Goal: Task Accomplishment & Management: Complete application form

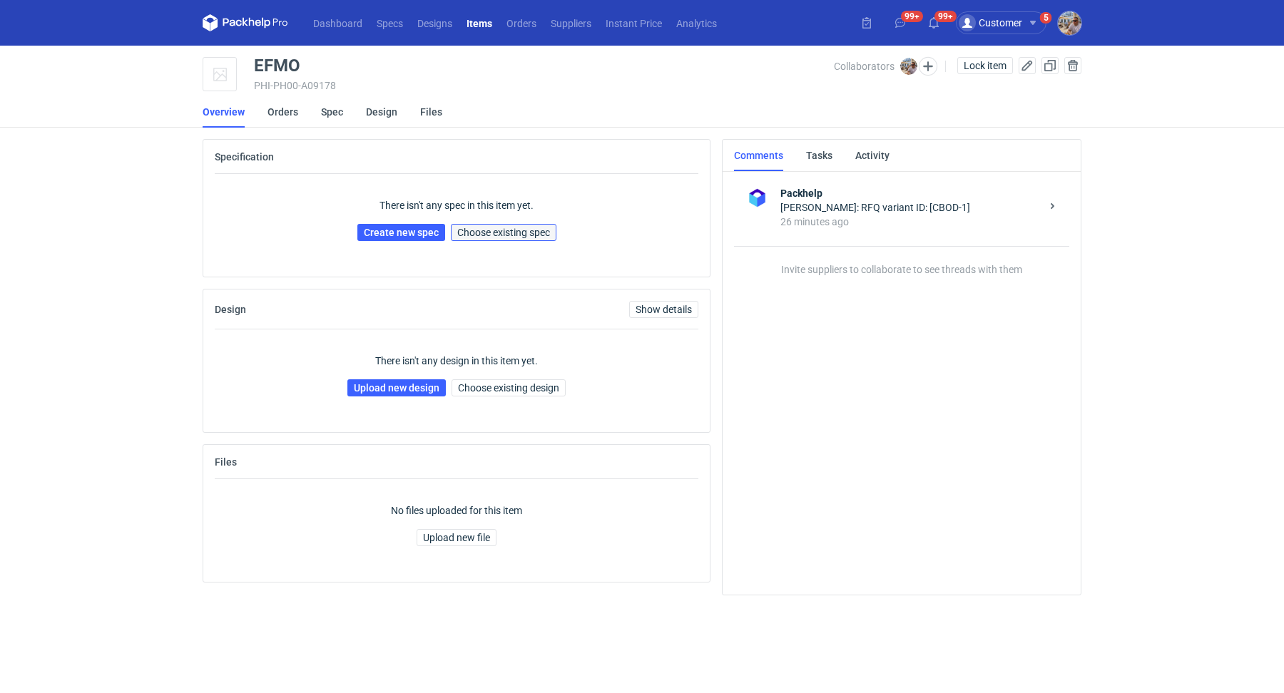
click at [503, 228] on span "Choose existing spec" at bounding box center [503, 233] width 93 height 10
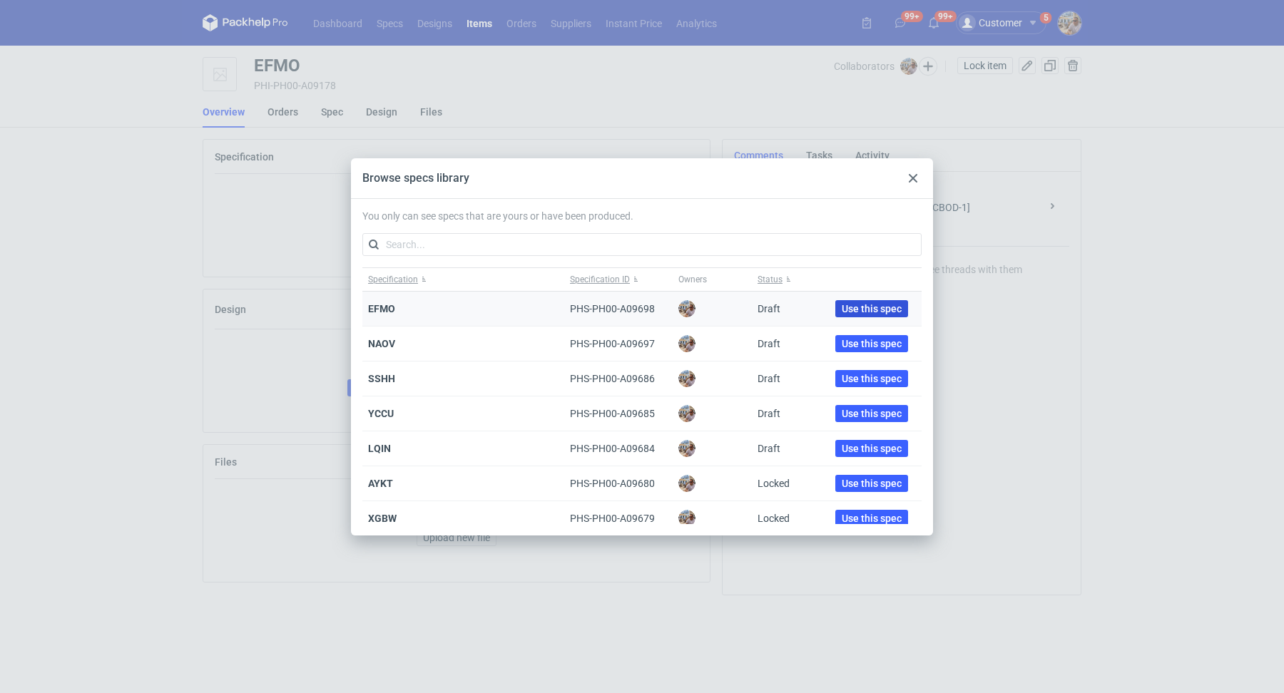
click at [851, 305] on span "Use this spec" at bounding box center [872, 309] width 60 height 10
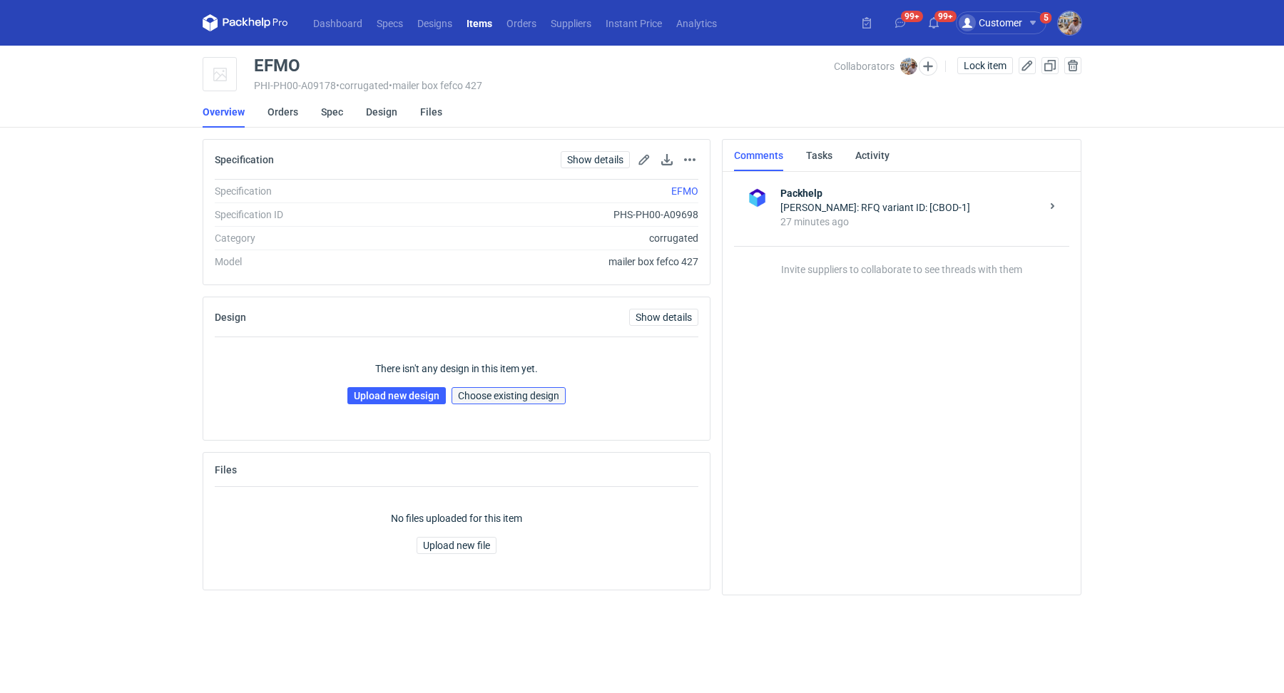
click at [534, 394] on span "Choose existing design" at bounding box center [508, 396] width 101 height 10
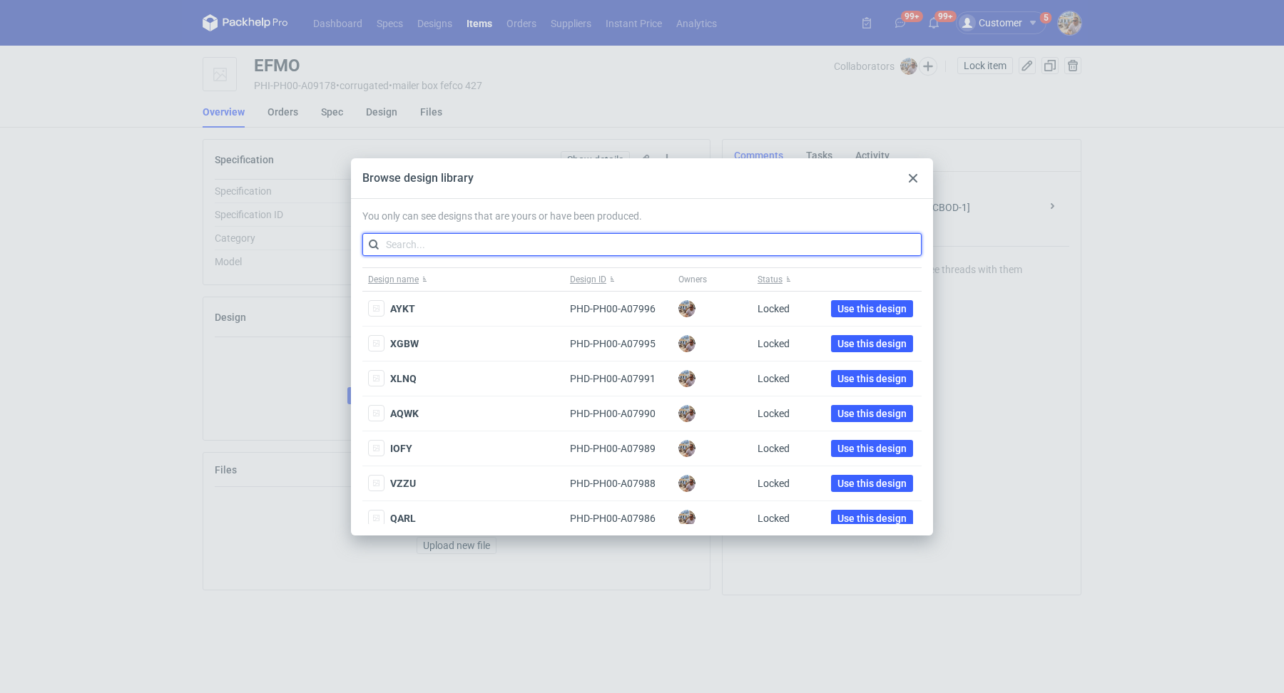
click at [497, 243] on input "text" at bounding box center [641, 244] width 559 height 23
paste input "MSHO"
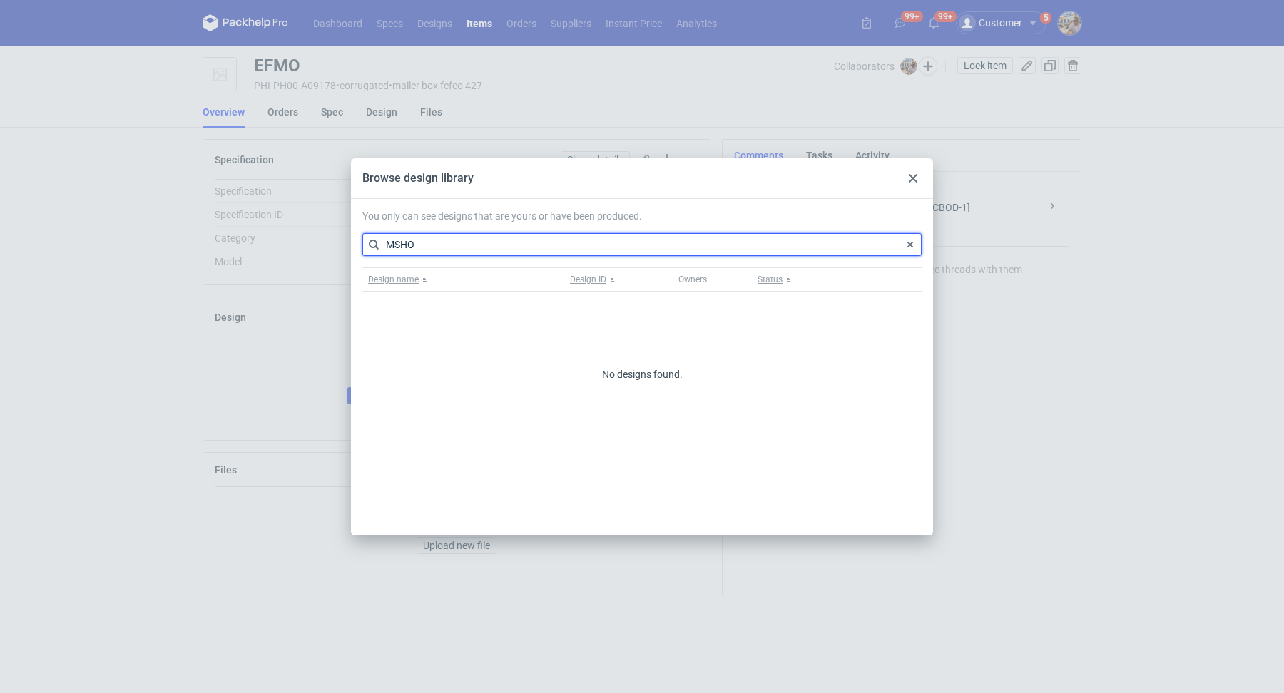
type input "MSHO"
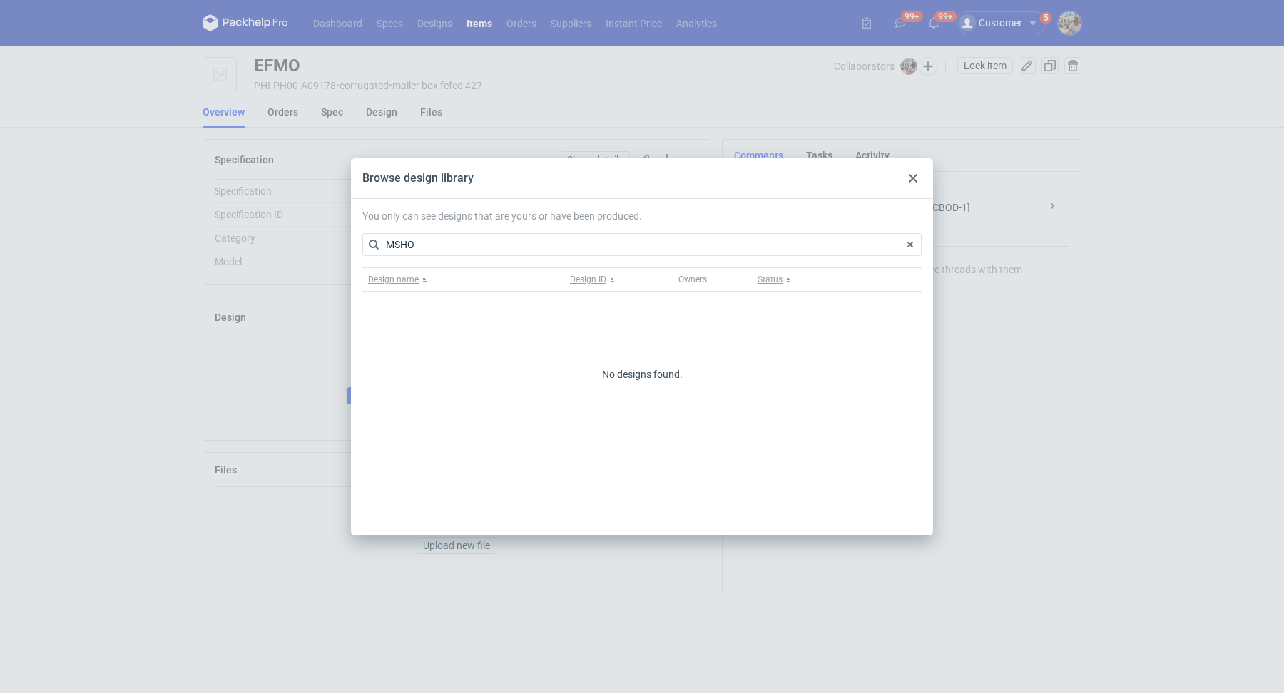
click at [918, 181] on div at bounding box center [913, 178] width 17 height 17
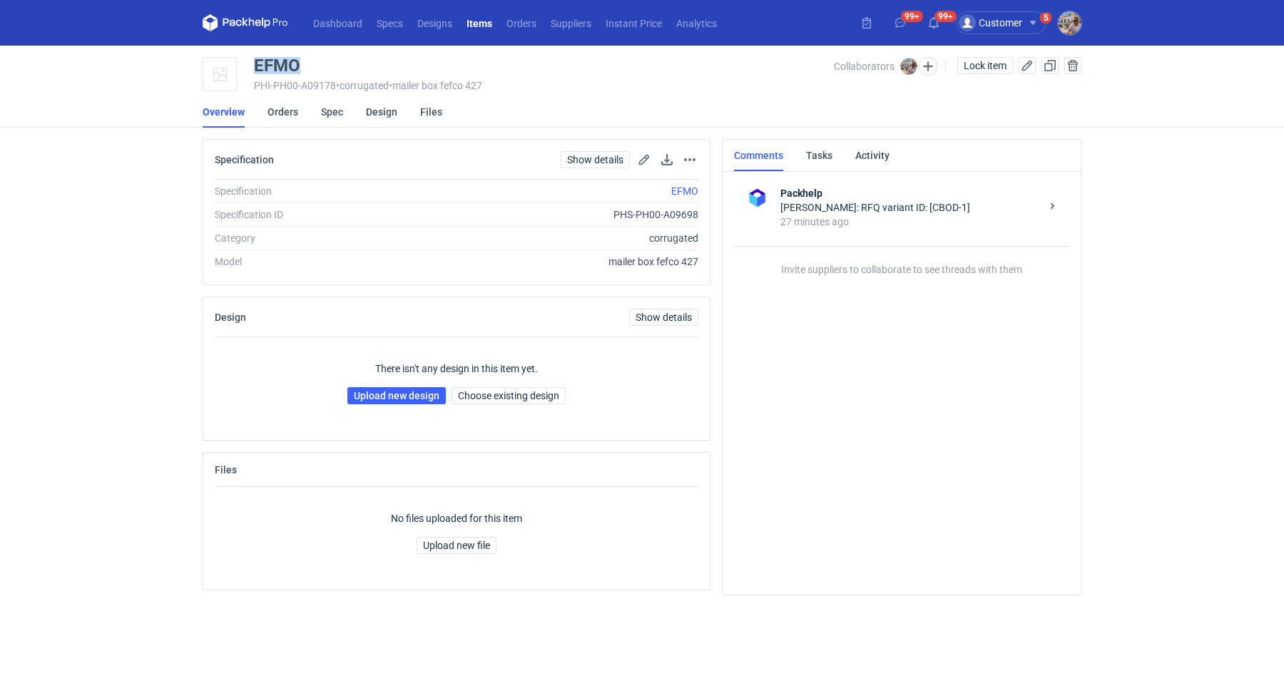
drag, startPoint x: 302, startPoint y: 63, endPoint x: 252, endPoint y: 56, distance: 50.3
click at [252, 57] on div "EFMO PHI-PH00-A09178 • corrugated • mailer box fefco 427 Collaborators Michał P…" at bounding box center [642, 75] width 879 height 36
copy div "EFMO"
click at [376, 391] on link "Upload new design" at bounding box center [396, 395] width 98 height 17
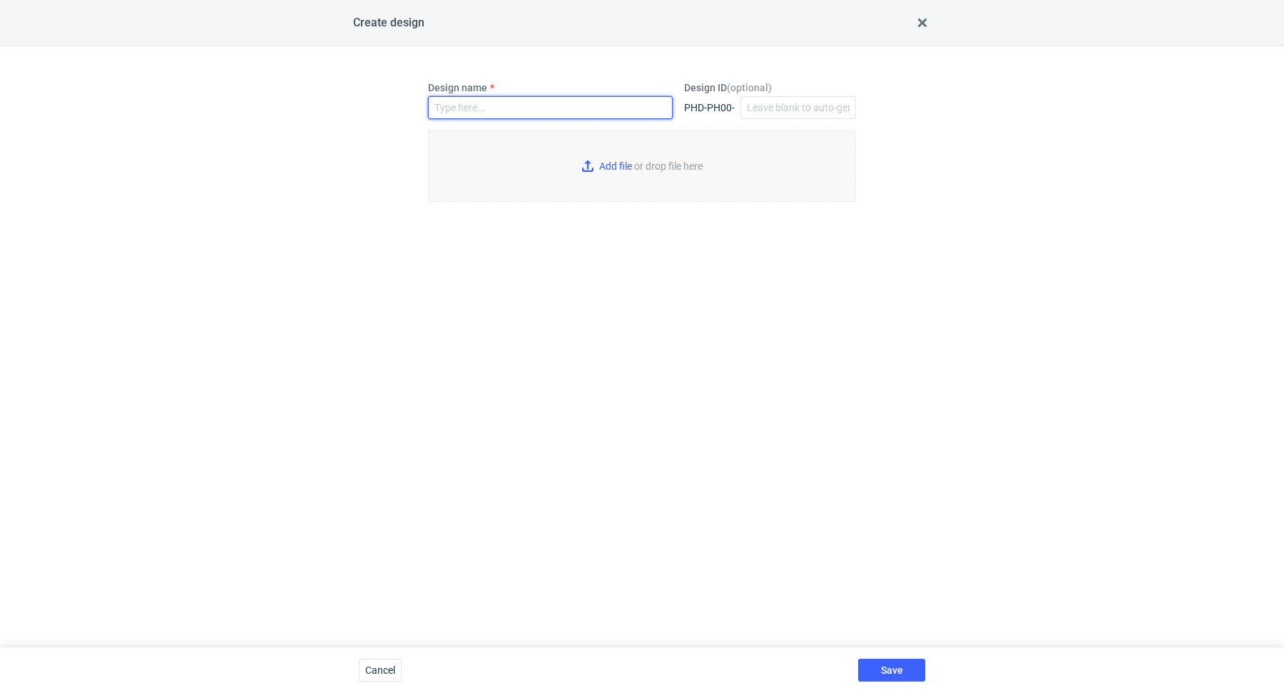
click at [465, 106] on input "Design name" at bounding box center [550, 107] width 245 height 23
paste input "EFMO"
type input "EFMO"
click at [590, 163] on input "Add file or drop file here" at bounding box center [642, 166] width 428 height 71
click at [623, 179] on input "Add file or drop file here" at bounding box center [642, 166] width 428 height 71
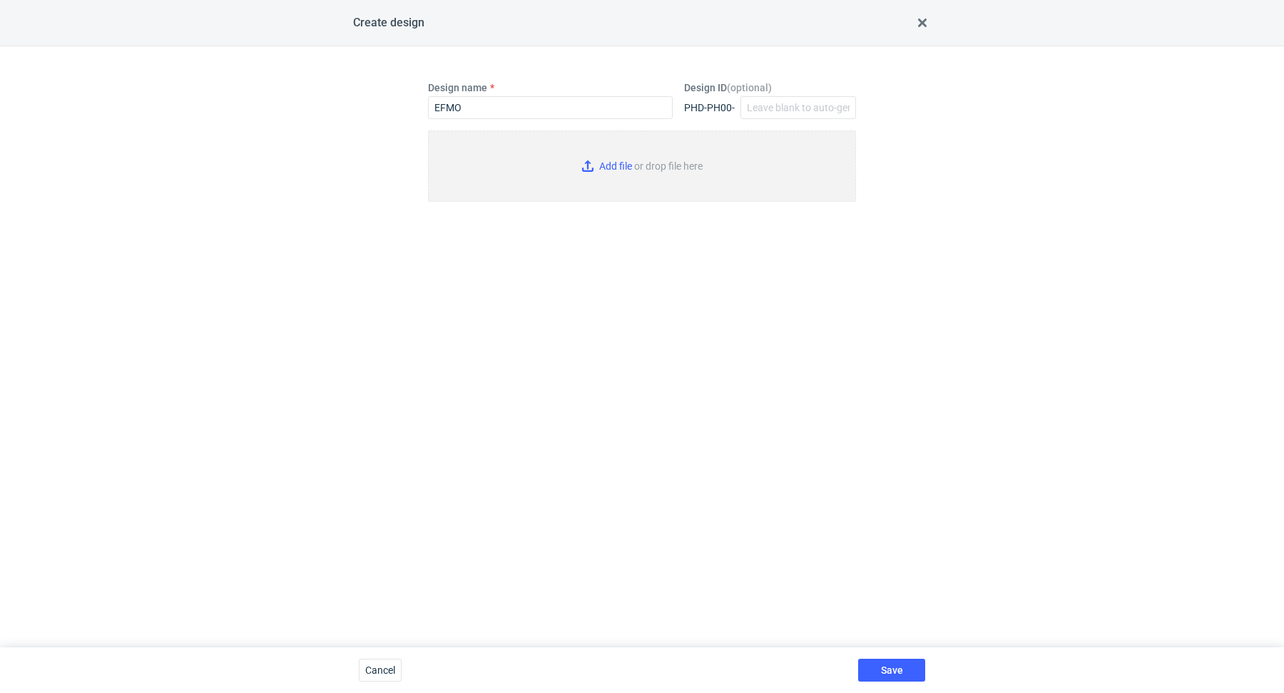
type input "C:\fakepath\adp-custom-insn-d0-or745382074-inside-v2-1-2.pdf"
click at [874, 668] on button "Save" at bounding box center [891, 670] width 67 height 23
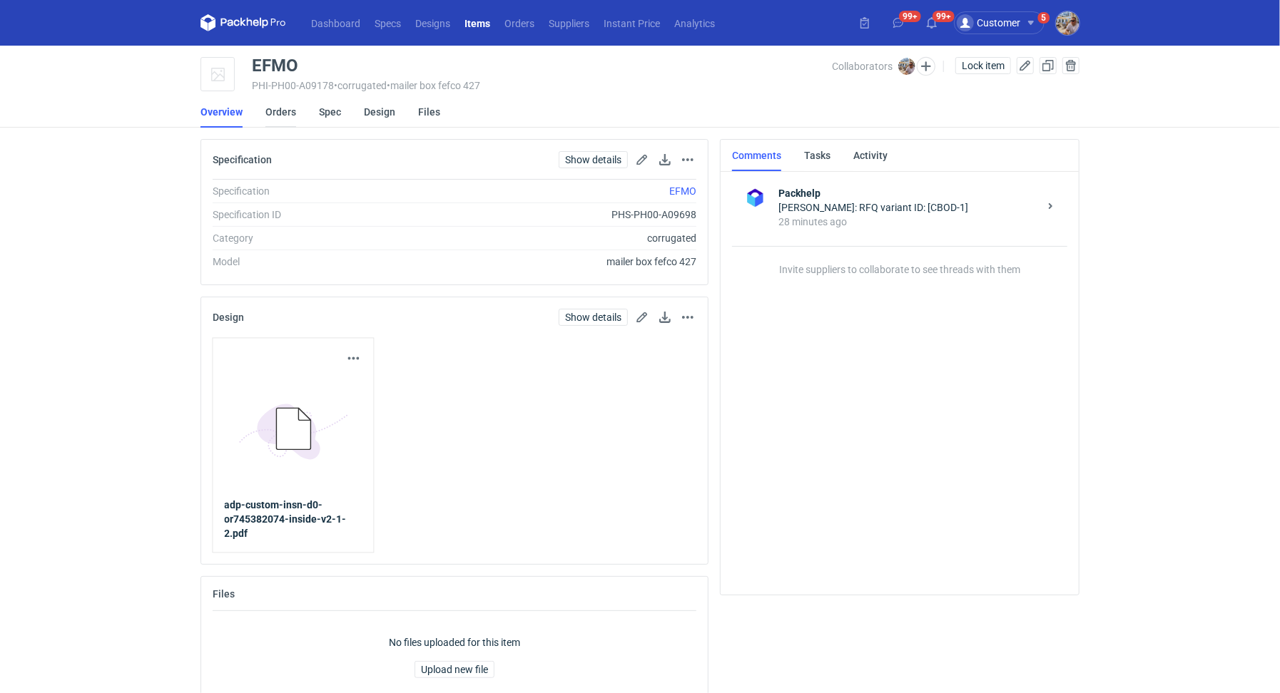
click at [280, 111] on link "Orders" at bounding box center [280, 111] width 31 height 31
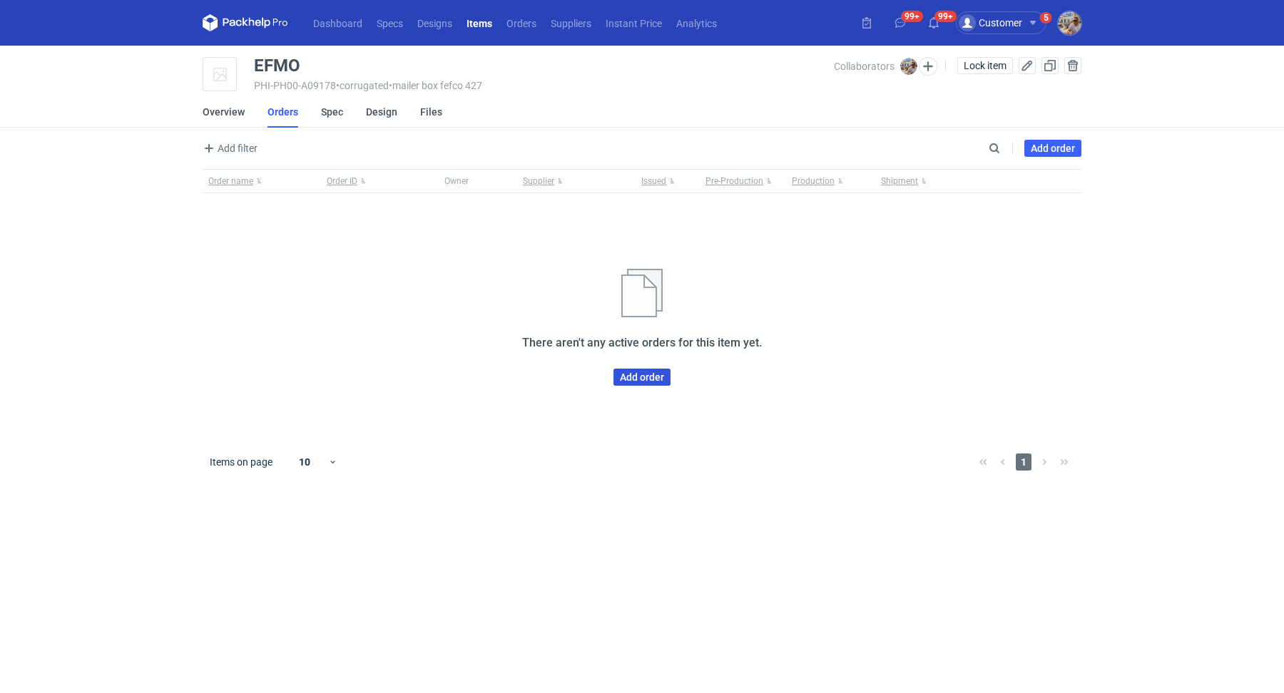
click at [632, 382] on link "Add order" at bounding box center [642, 377] width 57 height 17
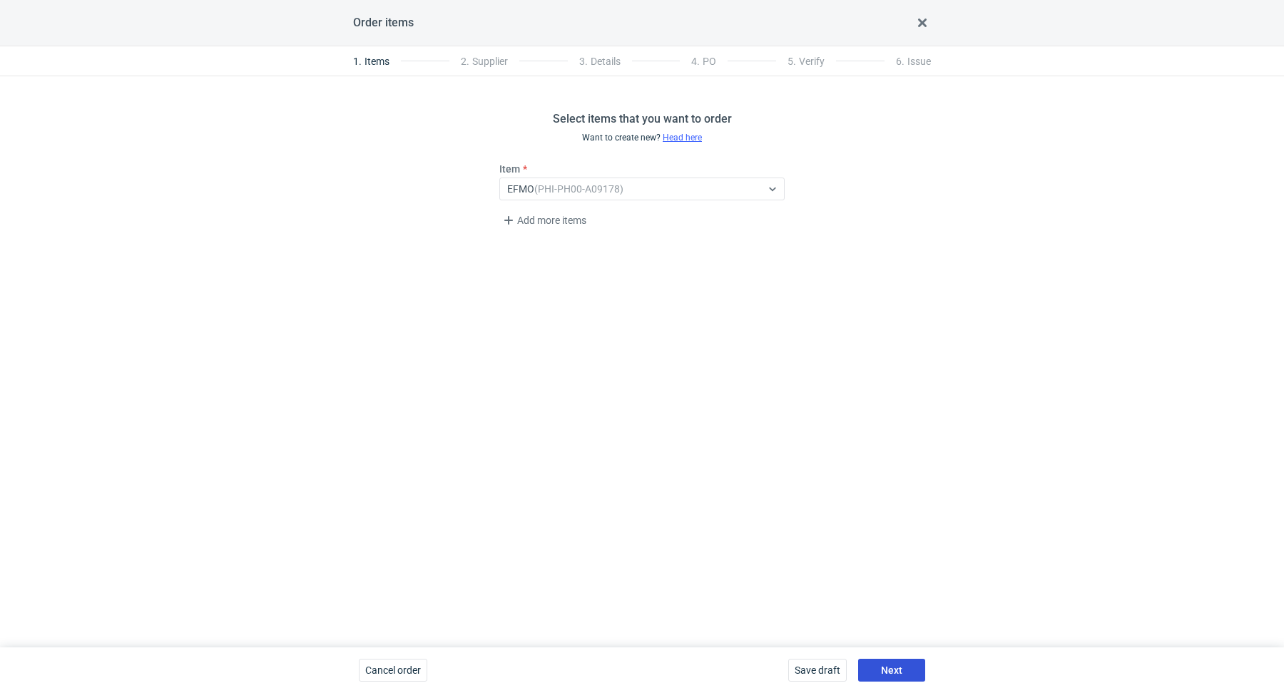
click at [878, 668] on button "Next" at bounding box center [891, 670] width 67 height 23
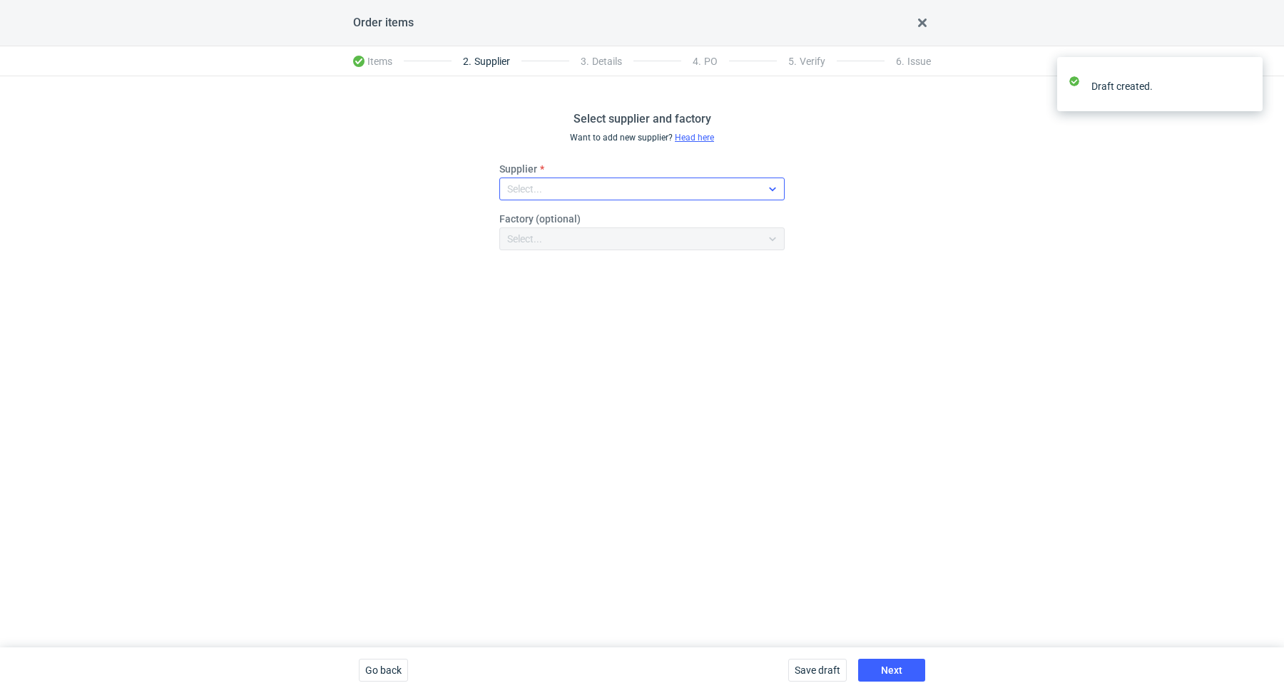
click at [575, 192] on div "Select..." at bounding box center [630, 189] width 261 height 20
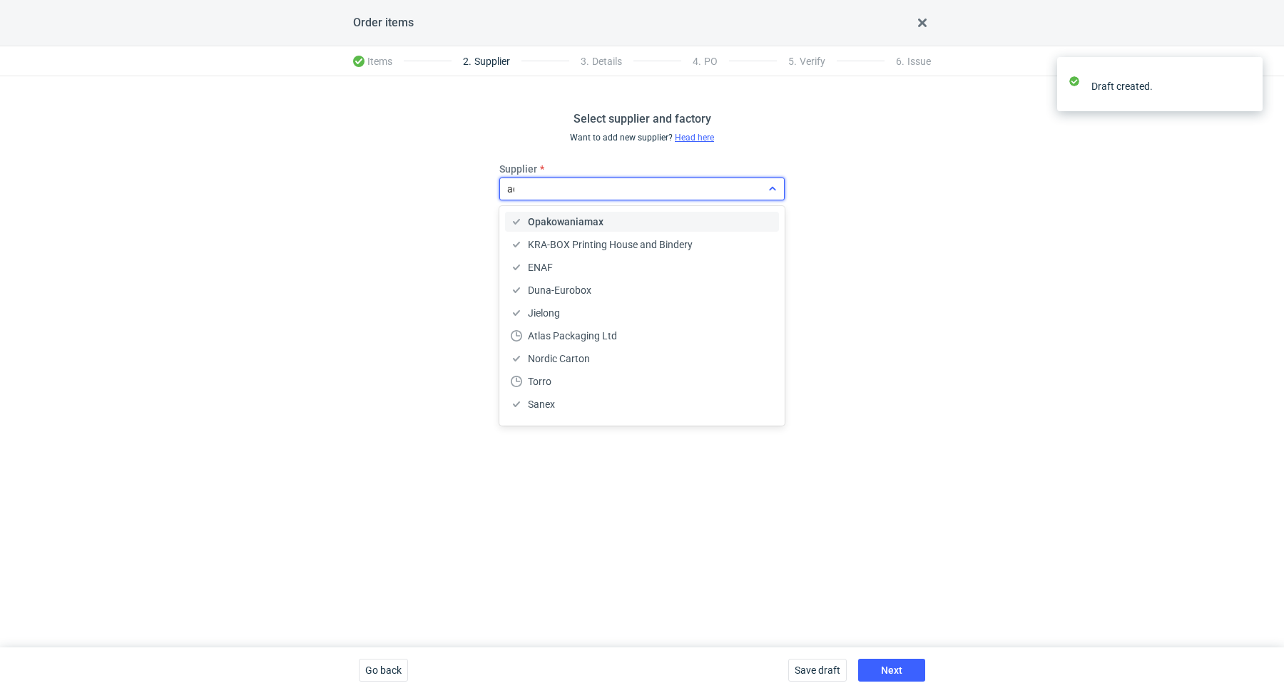
type input "ada"
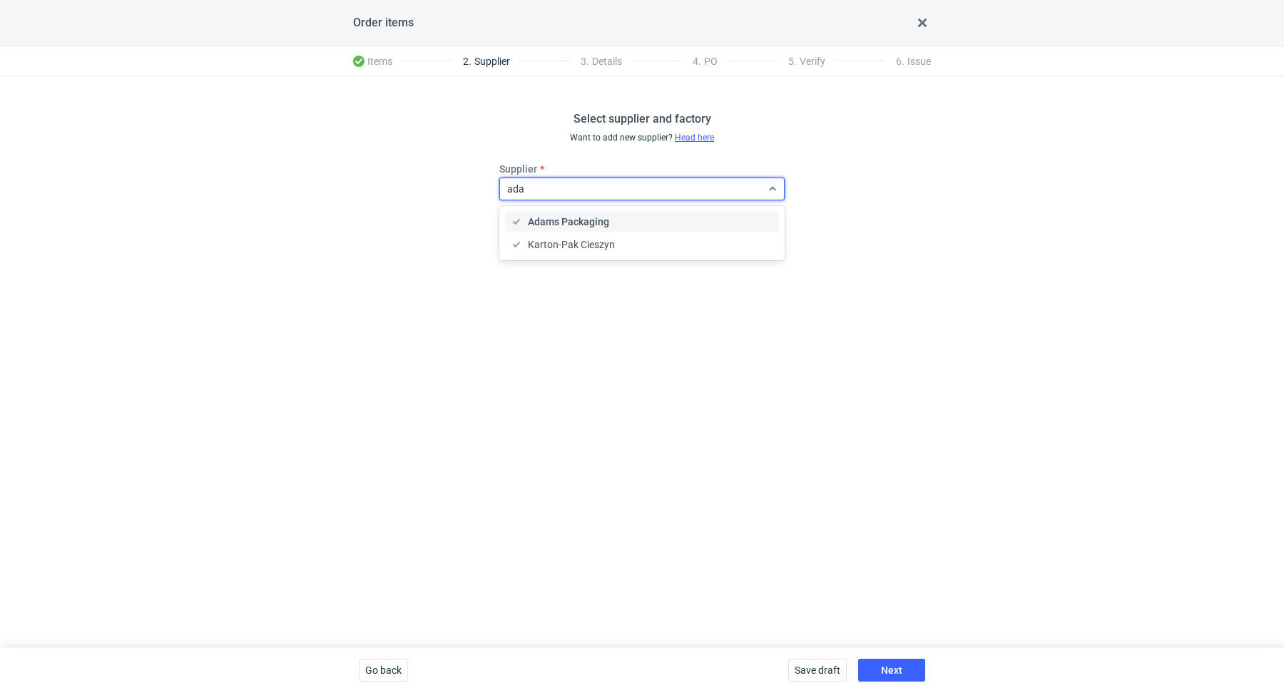
click at [614, 221] on div "Adams Packaging" at bounding box center [642, 222] width 263 height 14
click at [885, 676] on button "Next" at bounding box center [891, 670] width 67 height 23
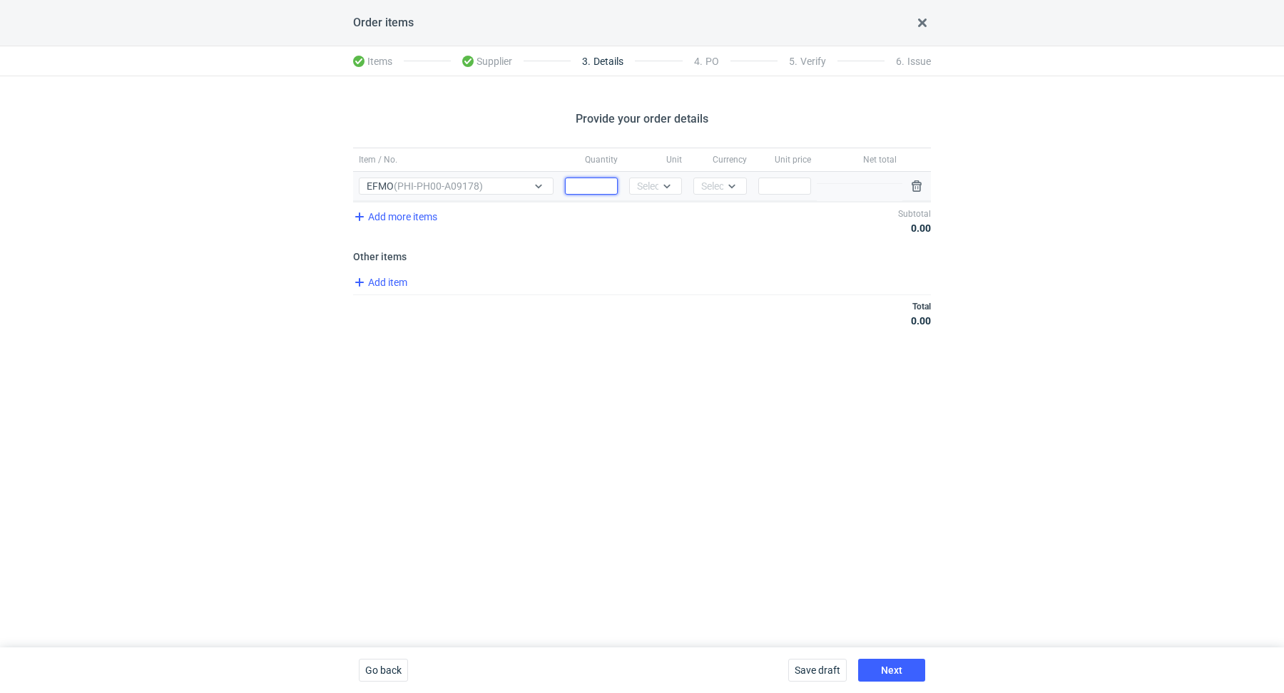
click at [583, 179] on input "Quantity" at bounding box center [591, 186] width 53 height 17
paste input "3000"
type input "3000"
click at [651, 187] on div "Select..." at bounding box center [654, 186] width 35 height 14
click at [661, 214] on div "pcs" at bounding box center [656, 215] width 30 height 14
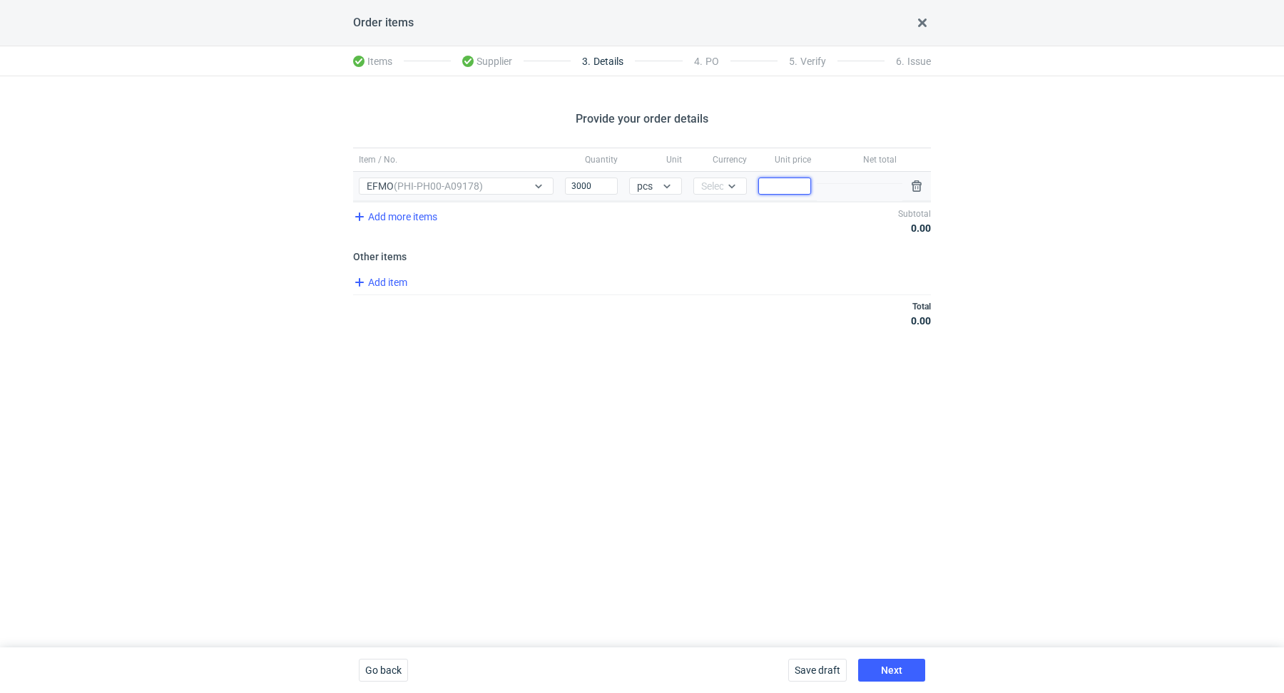
click at [771, 183] on input "Price" at bounding box center [784, 186] width 53 height 17
paste input "1.82"
type input "1.82"
click at [680, 300] on div "Total 5 460.00" at bounding box center [642, 314] width 578 height 38
click at [721, 178] on div "Select..." at bounding box center [719, 186] width 53 height 17
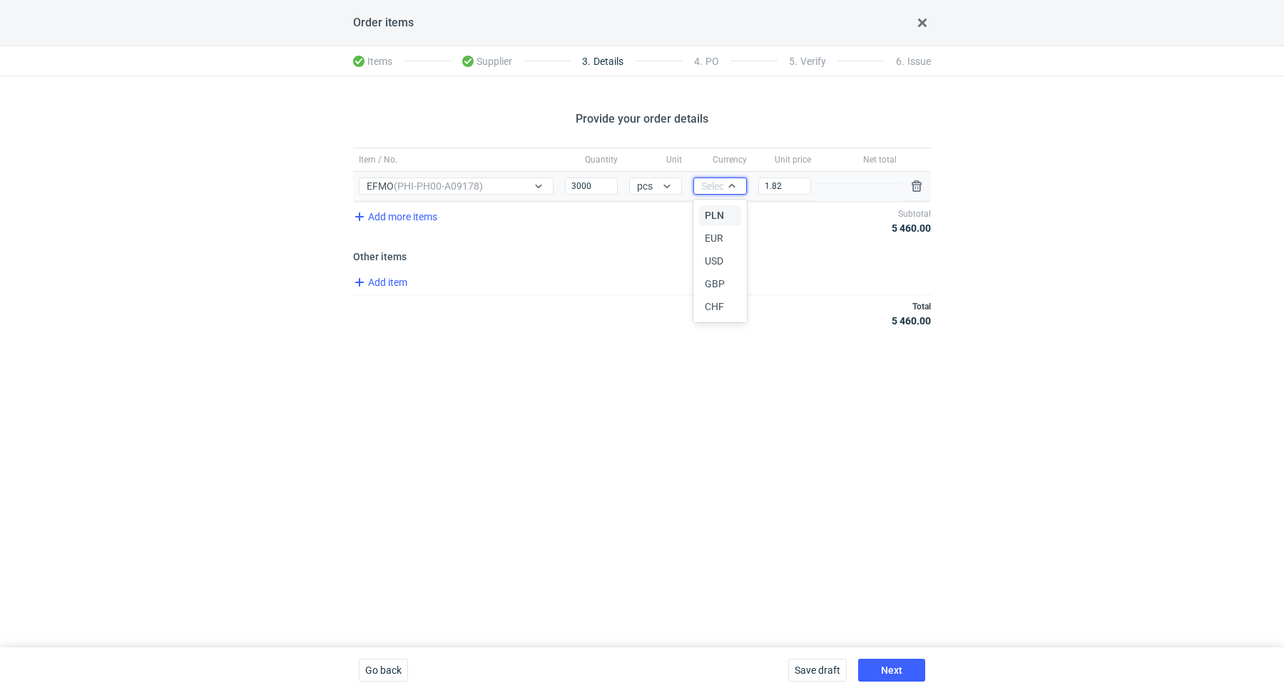
click at [728, 210] on div "PLN" at bounding box center [720, 215] width 30 height 14
click at [616, 347] on div "Provide your order details Item / No. Quantity Unit Currency Unit price Net tot…" at bounding box center [642, 361] width 1284 height 571
click at [886, 664] on button "Next" at bounding box center [891, 670] width 67 height 23
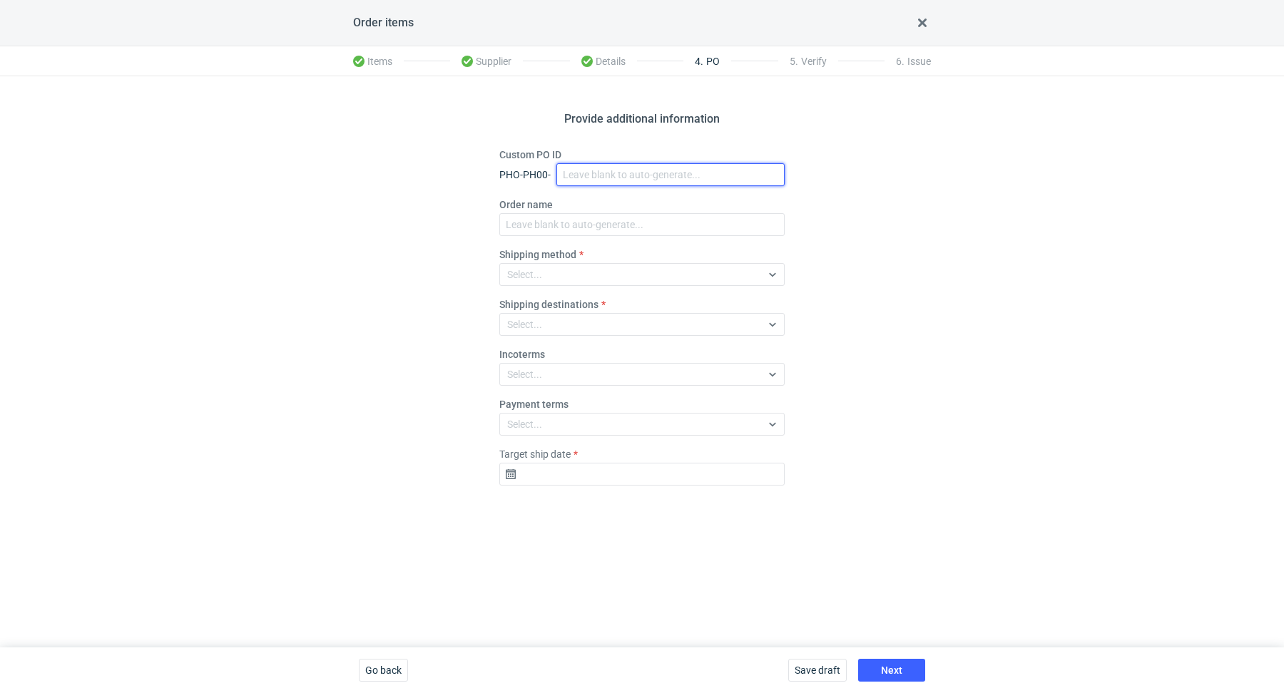
click at [581, 179] on input "Custom PO ID" at bounding box center [670, 174] width 228 height 23
paste input "R792378700"
paste input "EFMO"
drag, startPoint x: 658, startPoint y: 176, endPoint x: 545, endPoint y: 157, distance: 115.1
click at [545, 157] on div "Custom PO ID PHO-PH00- R792378700_EFMO" at bounding box center [641, 167] width 285 height 39
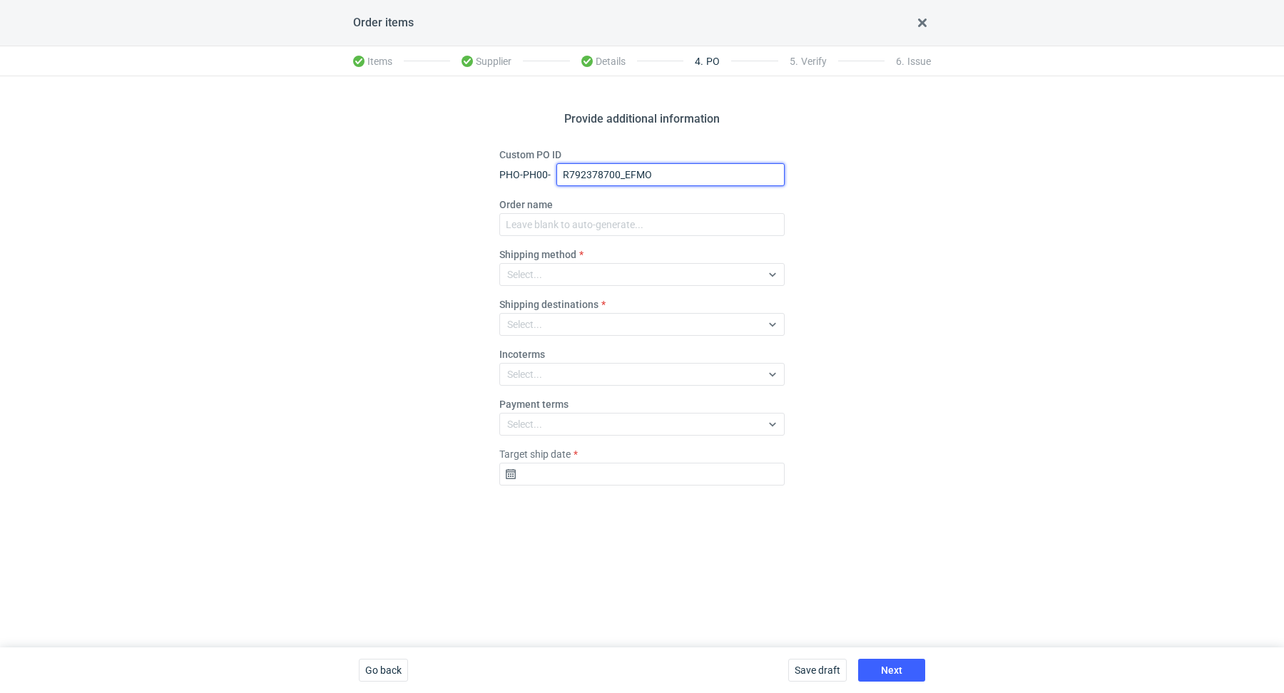
type input "R792378700_EFMO"
click at [566, 235] on fieldset "Custom PO ID PHO-PH00- R792378700_EFMO Order name Shipping method Select... Shi…" at bounding box center [641, 323] width 285 height 350
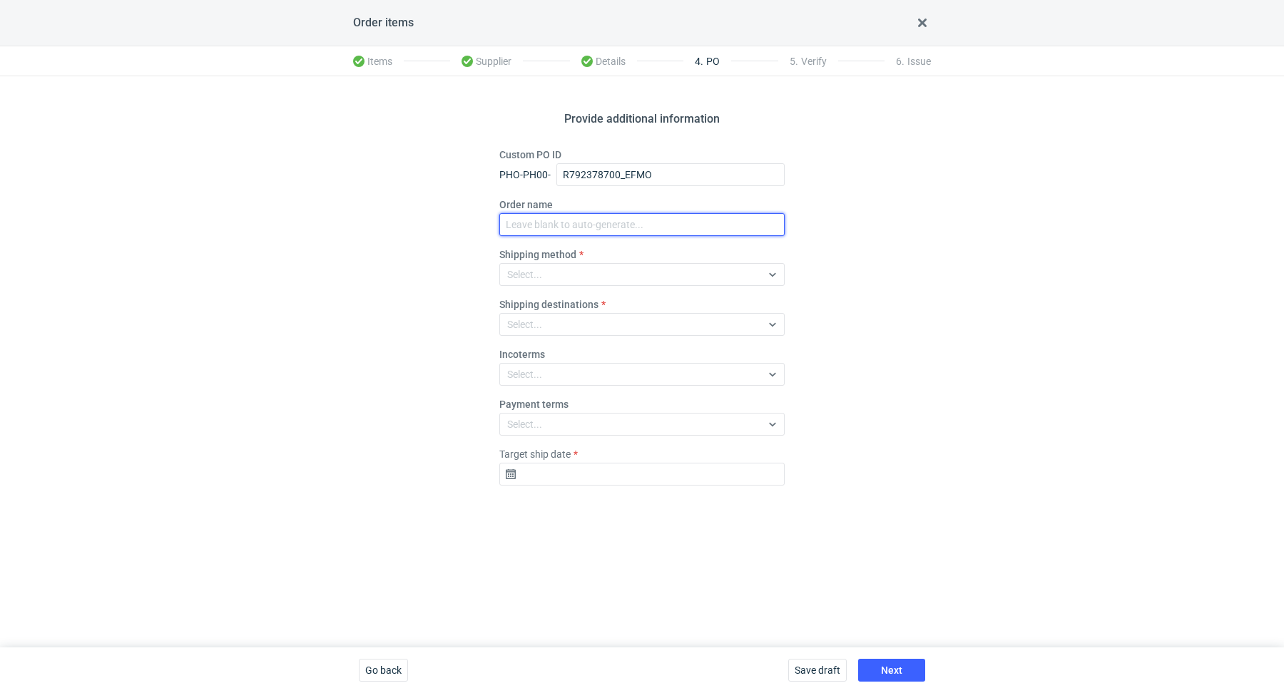
click at [566, 228] on input "Order name" at bounding box center [641, 224] width 285 height 23
paste input "R792378700_EFMO"
type input "R792378700_EFMO"
click at [550, 267] on div "Select..." at bounding box center [630, 275] width 261 height 20
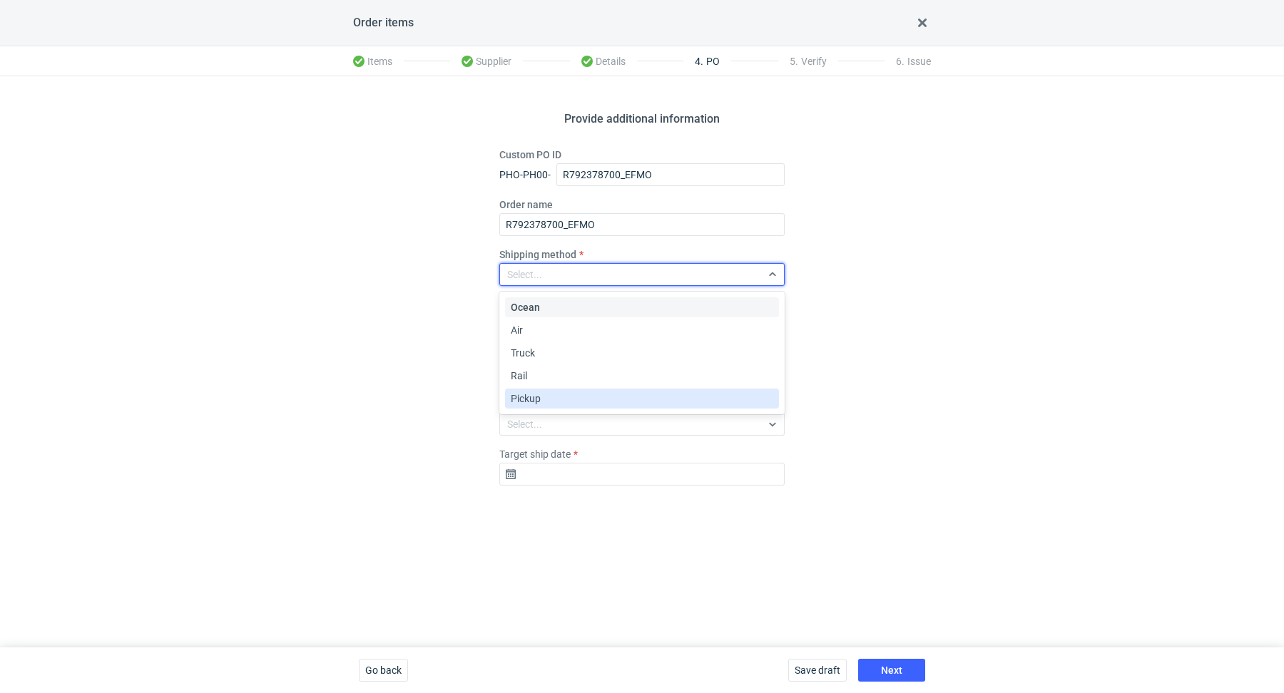
click at [535, 400] on span "Pickup" at bounding box center [526, 399] width 30 height 14
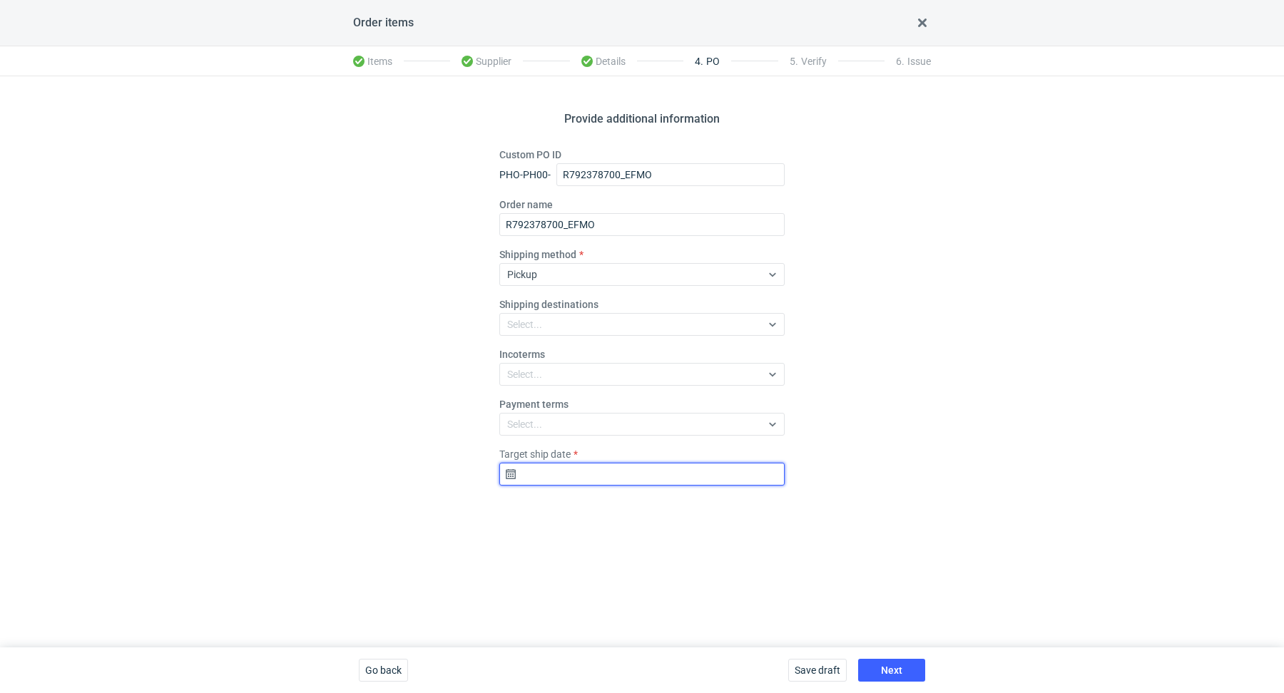
click at [545, 482] on input "Target ship date" at bounding box center [641, 474] width 285 height 23
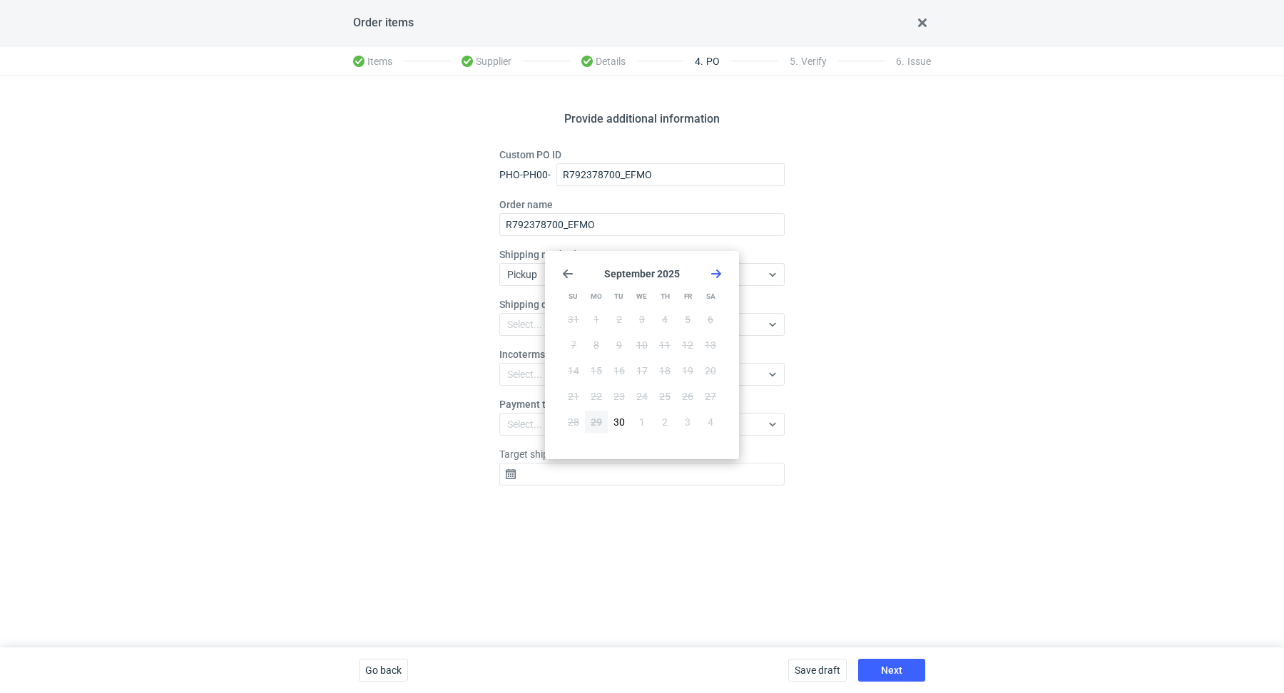
click at [709, 273] on section "September 2025" at bounding box center [642, 273] width 160 height 11
click at [713, 273] on use "Go forward 1 month" at bounding box center [716, 274] width 10 height 9
click at [642, 372] on span "15" at bounding box center [641, 371] width 11 height 14
type input "2025-10-15"
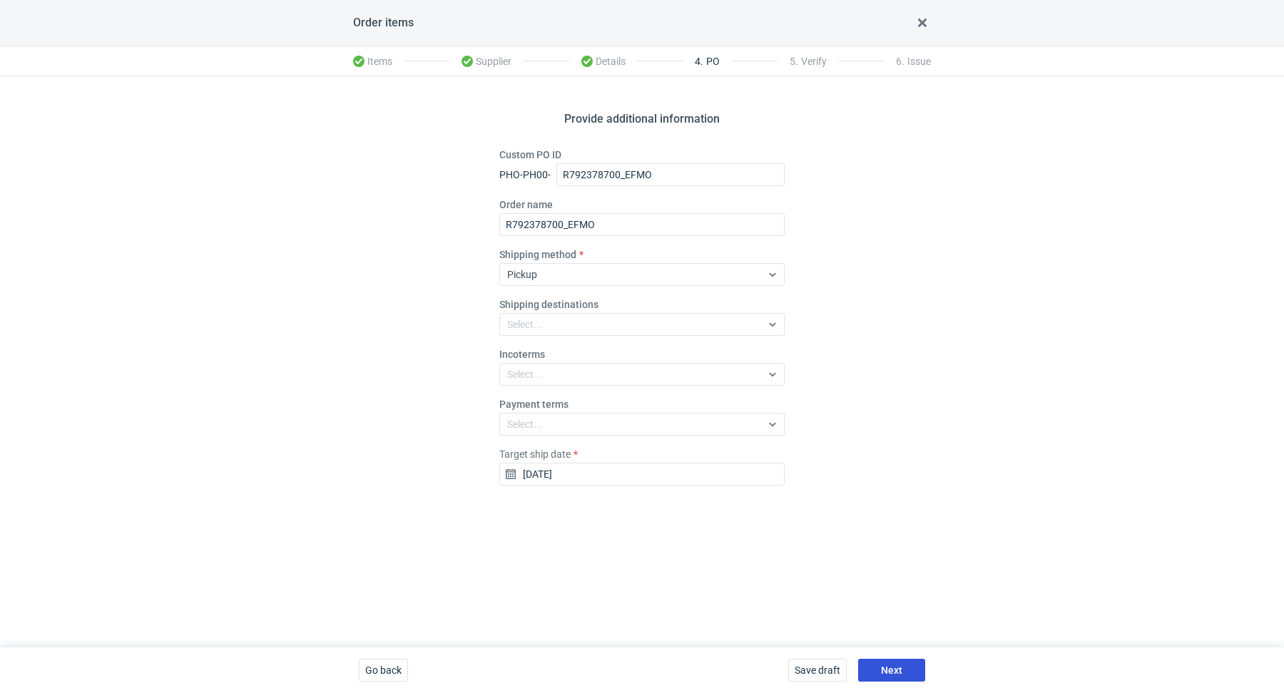
click at [890, 673] on span "Next" at bounding box center [891, 671] width 21 height 10
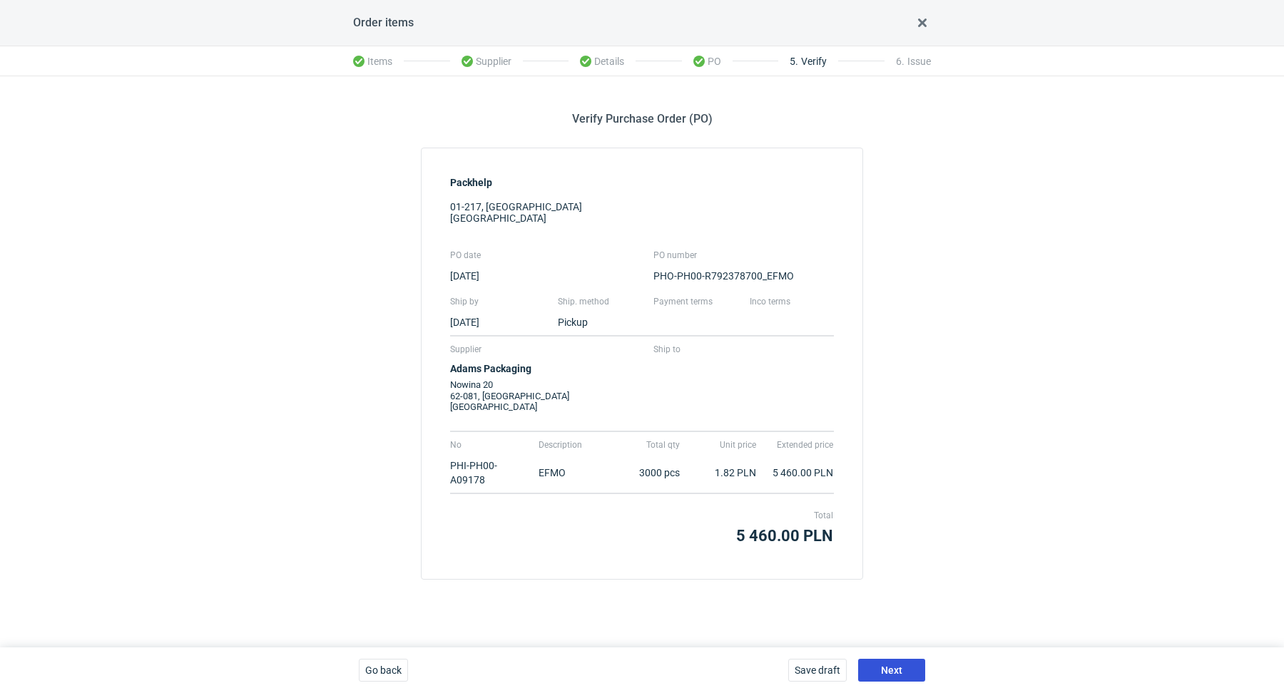
click at [887, 676] on span "Next" at bounding box center [891, 671] width 21 height 10
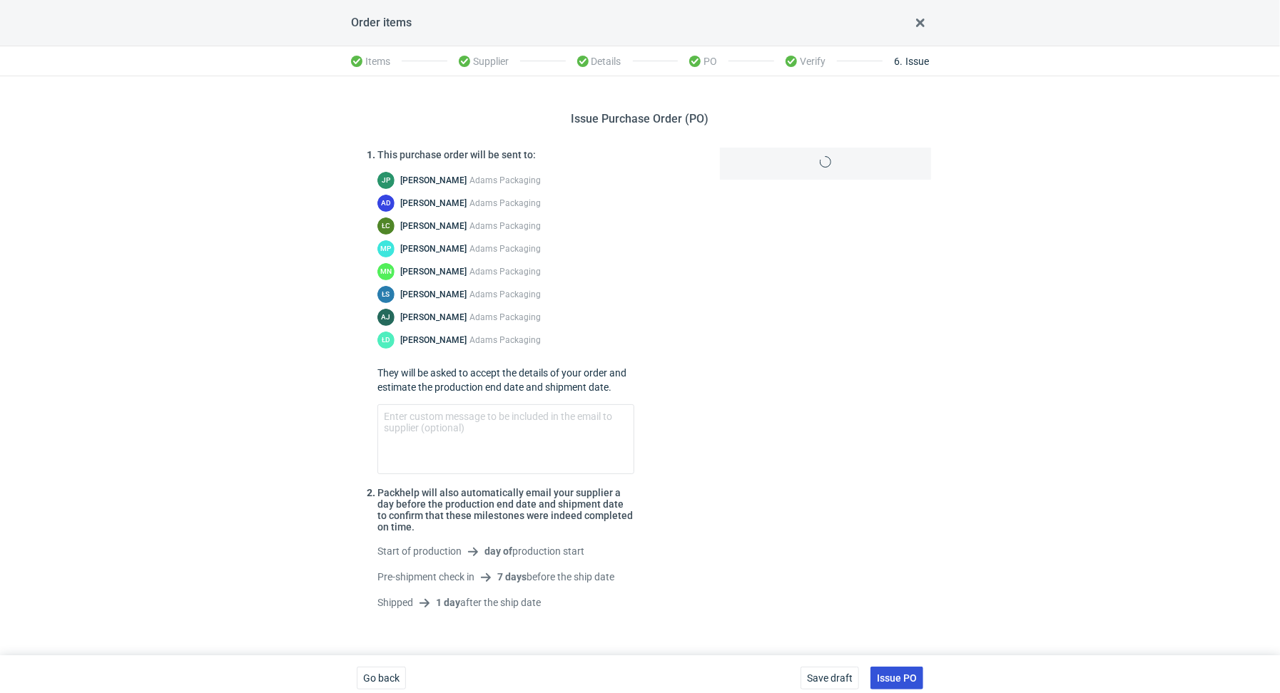
click at [894, 677] on span "Issue PO" at bounding box center [897, 678] width 40 height 10
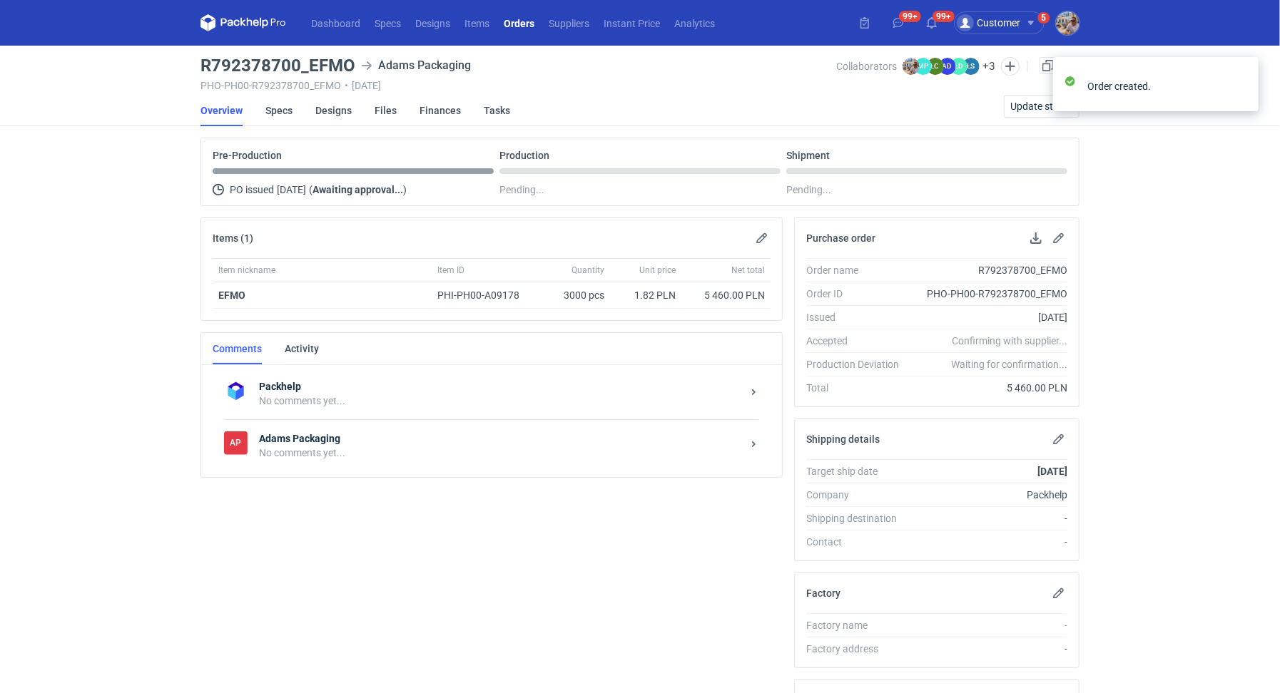
click at [320, 451] on div "No comments yet..." at bounding box center [500, 453] width 483 height 14
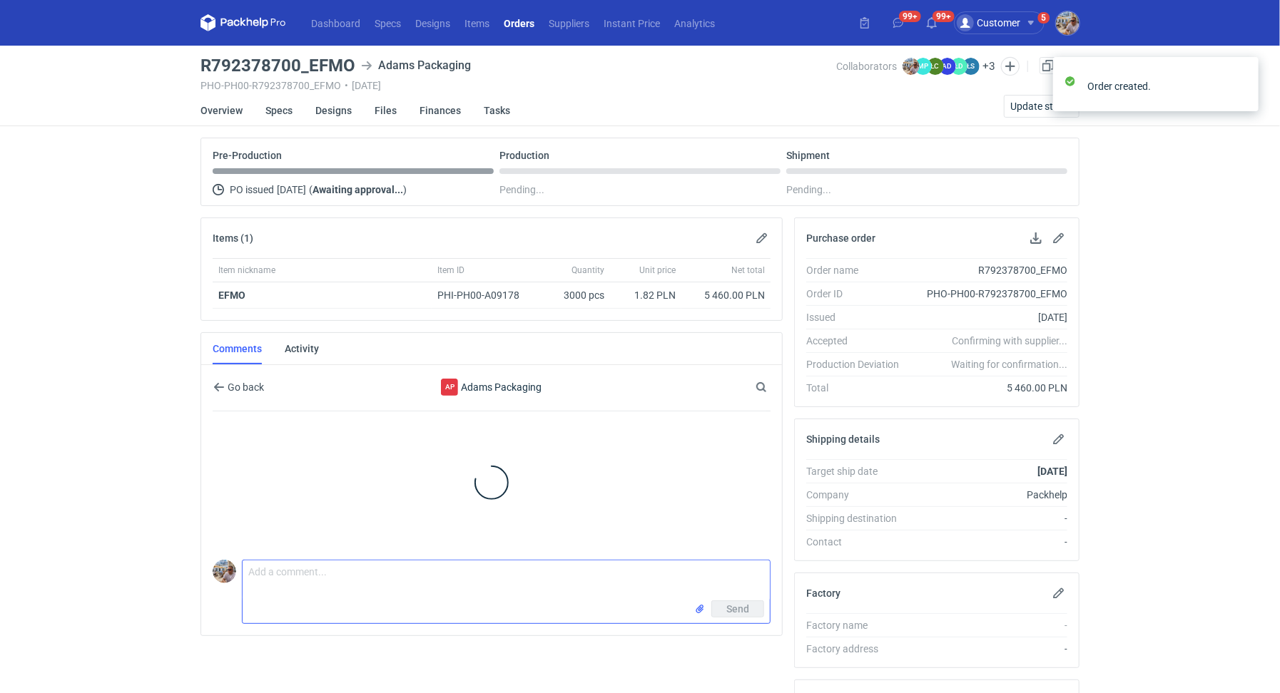
click at [282, 589] on textarea "Comment message" at bounding box center [506, 581] width 527 height 40
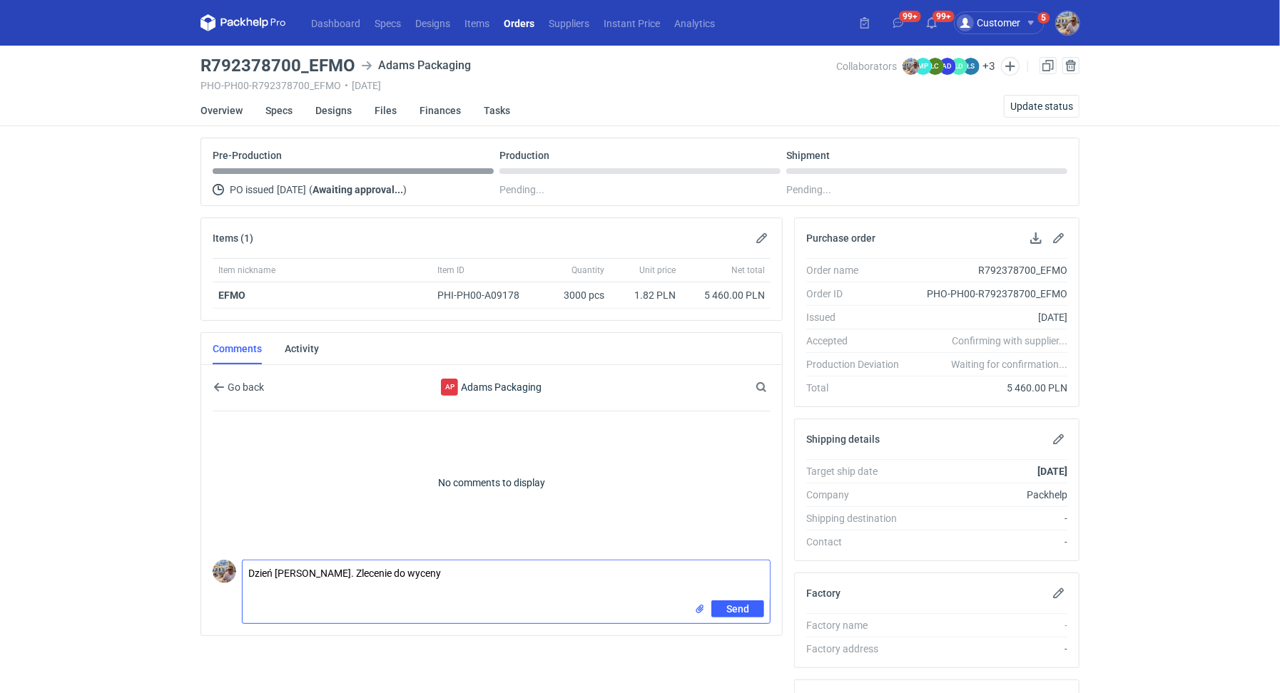
paste textarea "CBOD - 1"
paste textarea "powtórka R180040667 MSHO"
click at [445, 571] on textarea "Dzień dobry. Zlecenie do wyceny CBOD - 1. powtórka R180040667 MSHO" at bounding box center [506, 581] width 527 height 40
type textarea "Dzień dobry. Zlecenie do wyceny CBOD - 1. Powtórka R180040667 MSHO"
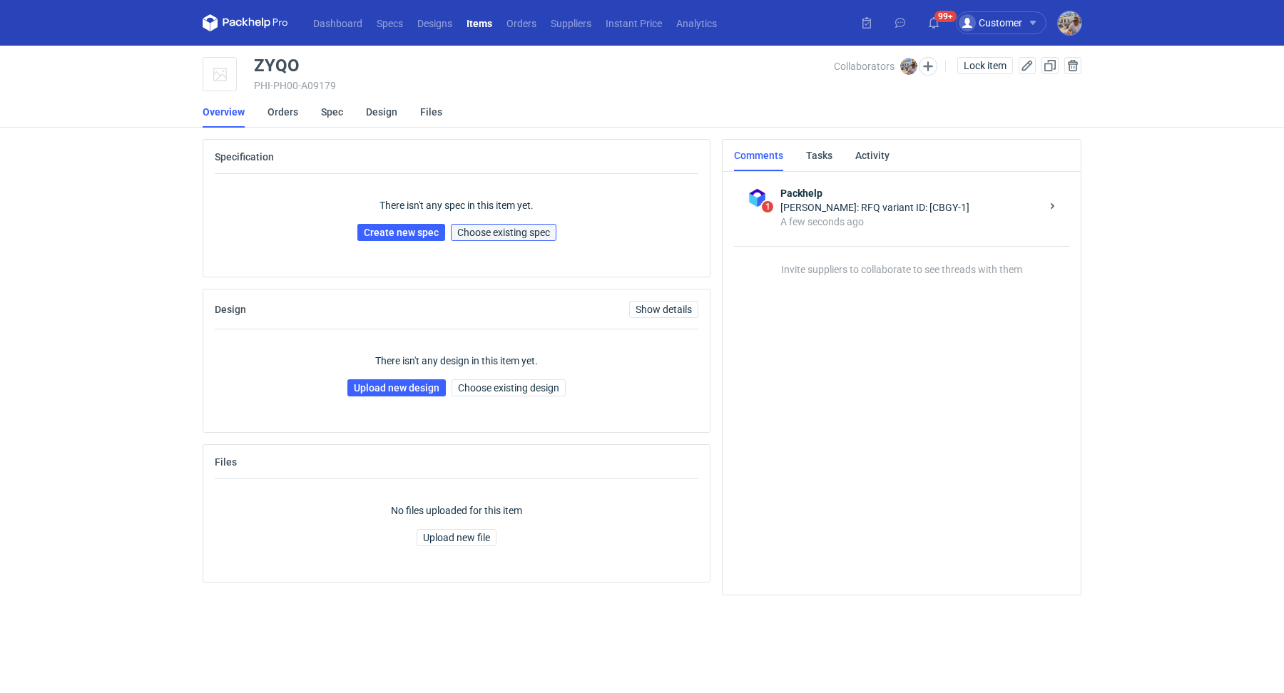
click at [502, 235] on span "Choose existing spec" at bounding box center [503, 233] width 93 height 10
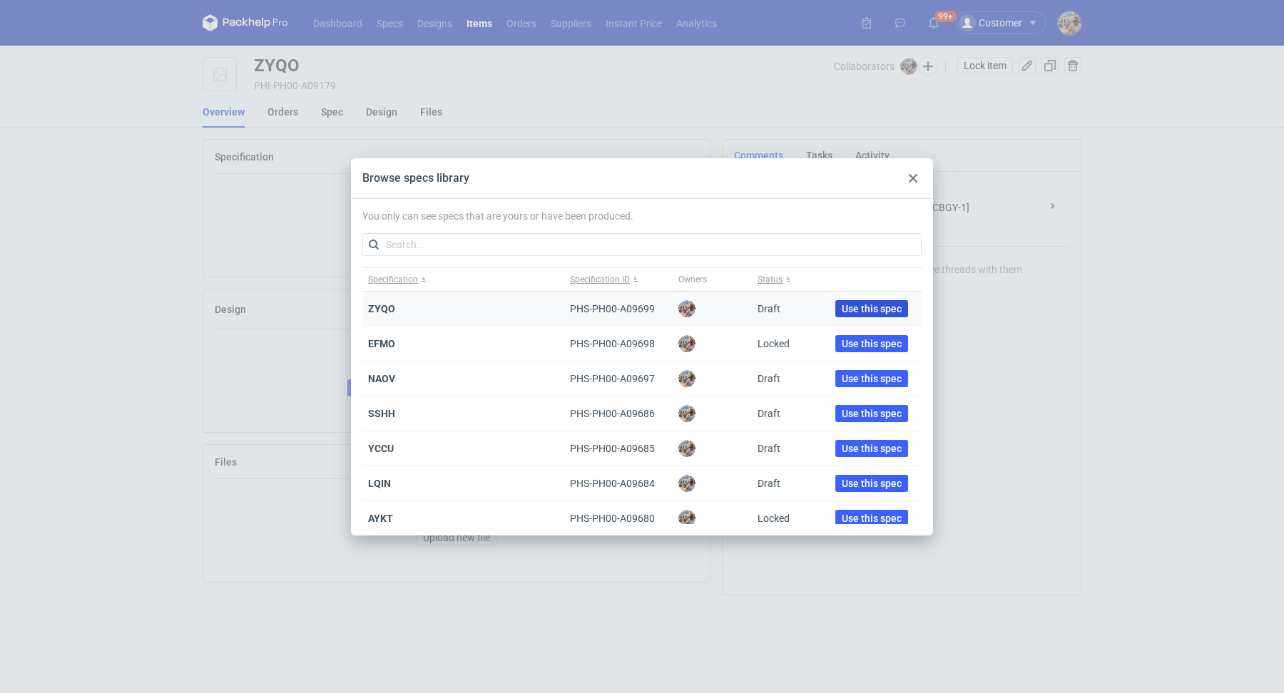
click at [877, 305] on span "Use this spec" at bounding box center [872, 309] width 60 height 10
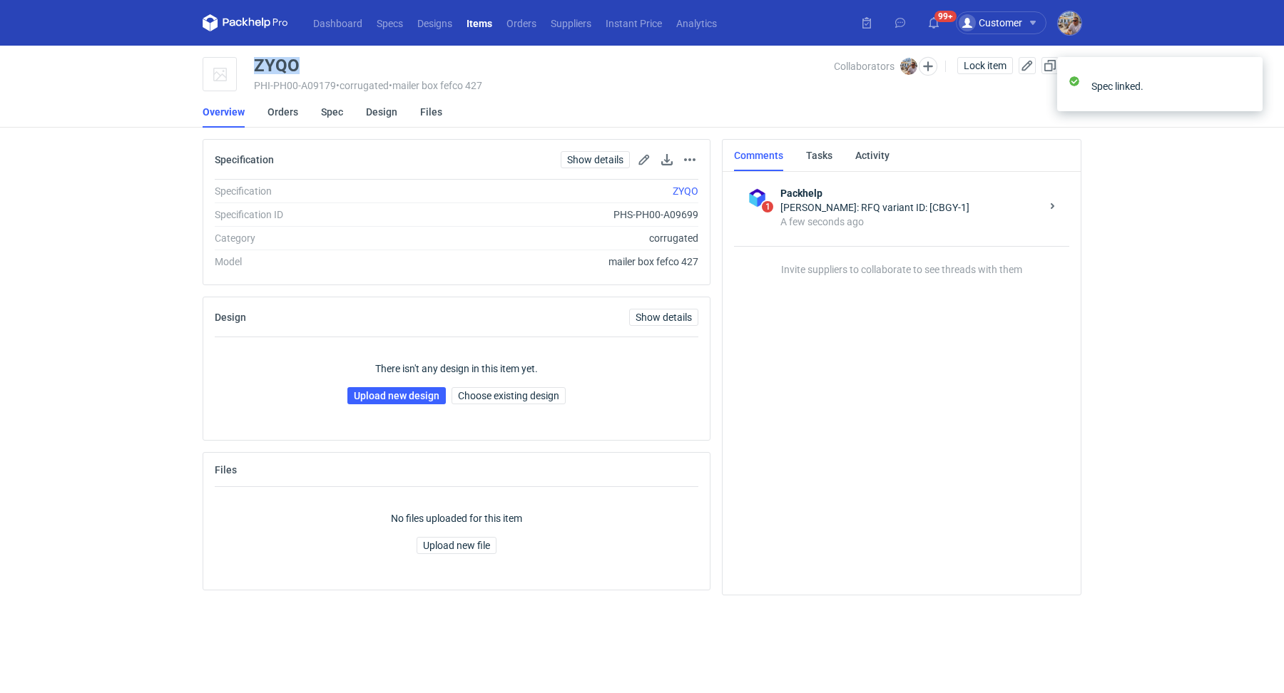
drag, startPoint x: 312, startPoint y: 61, endPoint x: 250, endPoint y: 61, distance: 62.8
click at [250, 61] on div "ZYQO PHI-PH00-A09179 • corrugated • mailer box fefco 427 Collaborators Michał P…" at bounding box center [642, 75] width 879 height 36
copy div "ZYQO"
click at [418, 395] on link "Upload new design" at bounding box center [396, 395] width 98 height 17
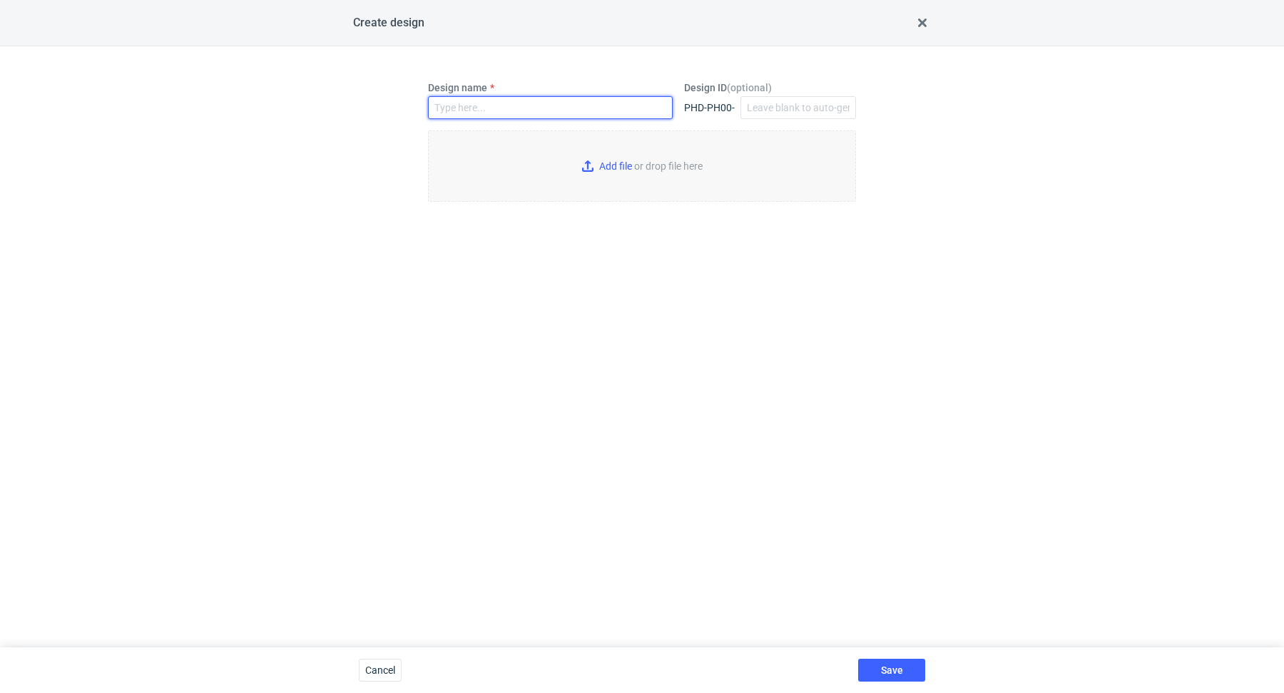
click at [495, 115] on input "Design name" at bounding box center [550, 107] width 245 height 23
paste input "ZYQO"
type input "ZYQO"
click at [610, 168] on input "Add file or drop file here" at bounding box center [642, 166] width 428 height 71
type input "C:\fakepath\custom__custom____ZYQO__d0__oR354455382__outside__v2.pdf"
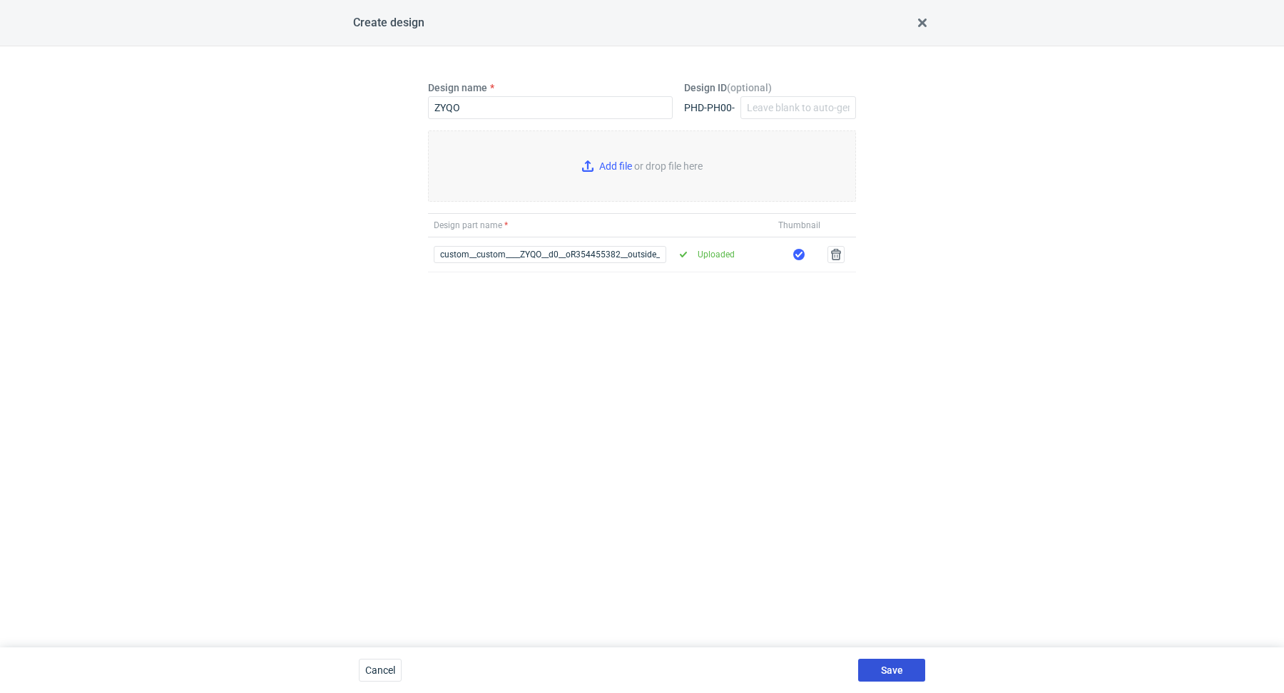
click at [892, 660] on button "Save" at bounding box center [891, 670] width 67 height 23
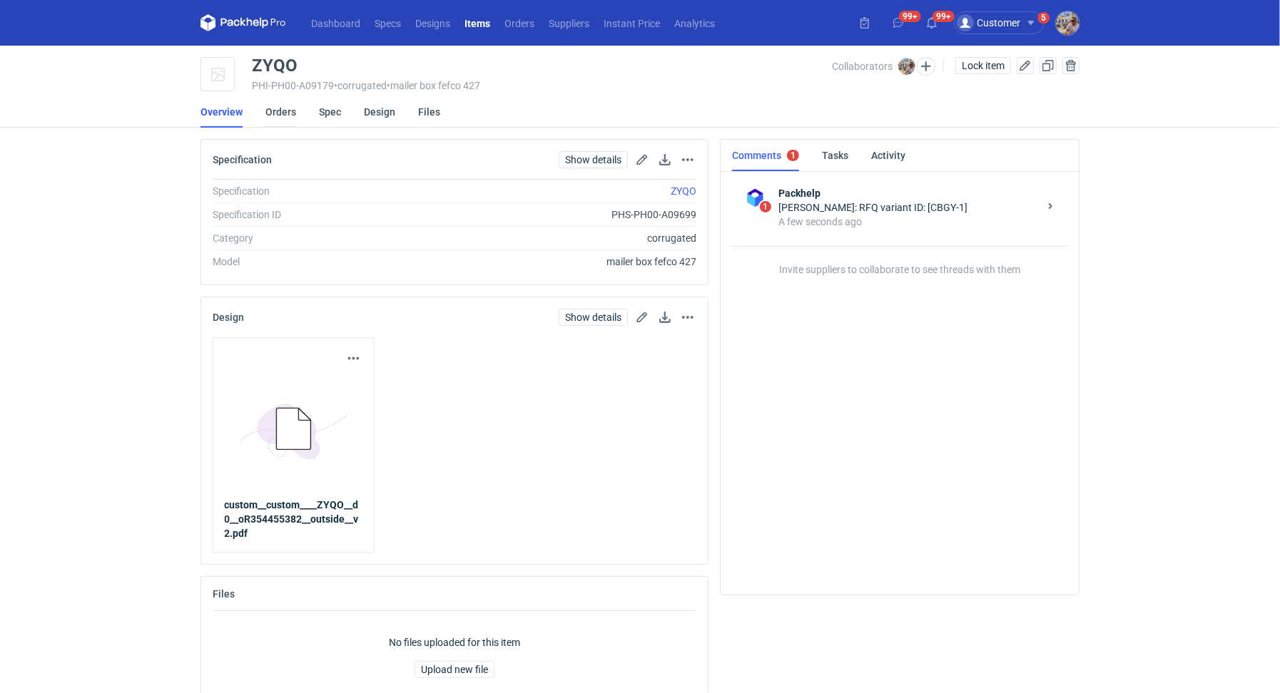
click at [278, 111] on link "Orders" at bounding box center [280, 111] width 31 height 31
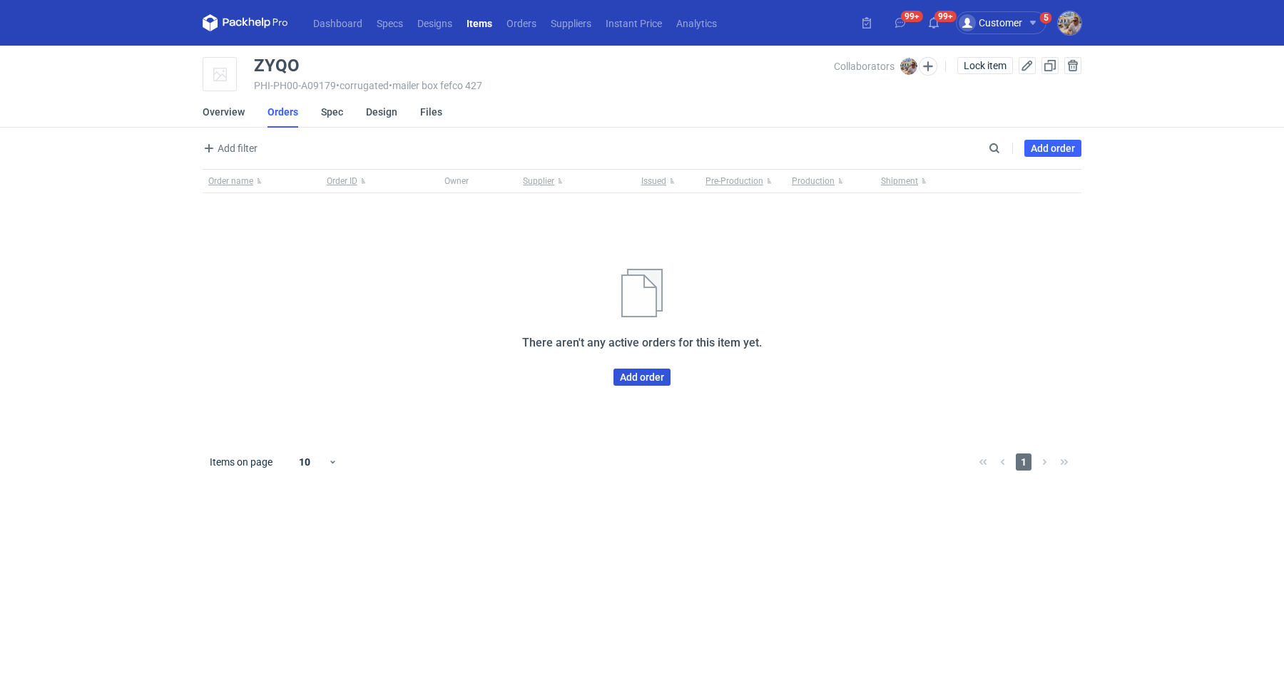
click at [646, 375] on link "Add order" at bounding box center [642, 377] width 57 height 17
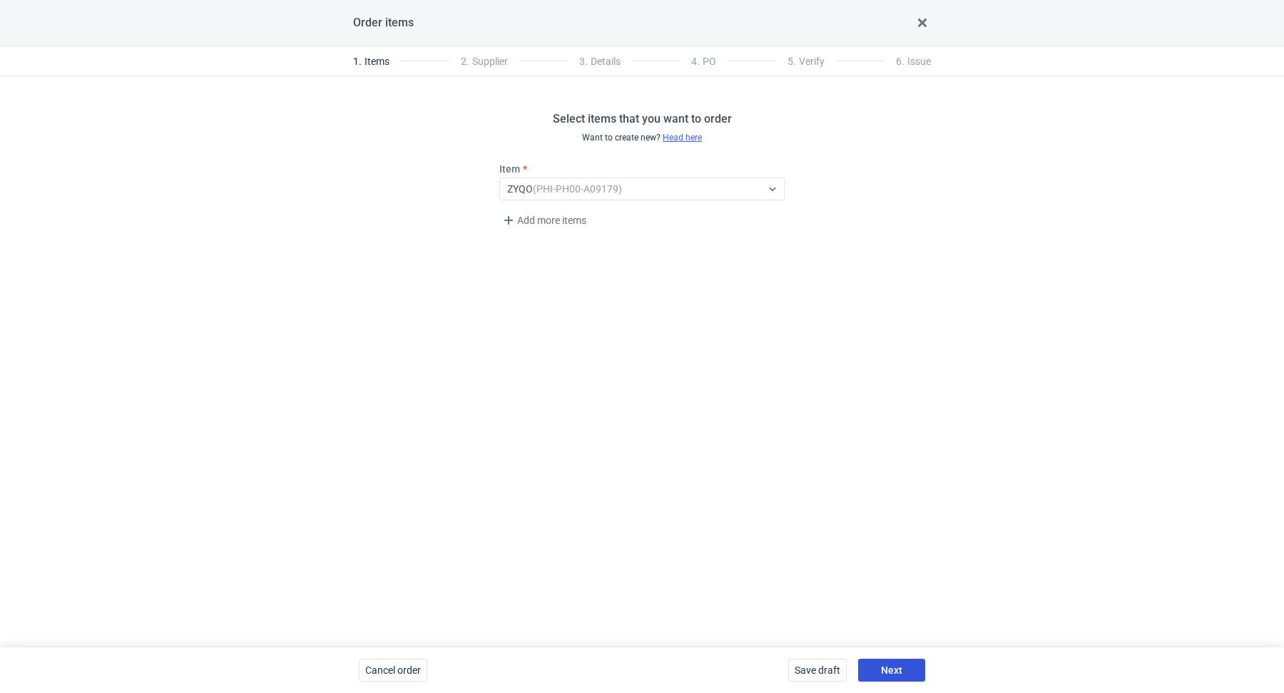
click at [888, 668] on span "Next" at bounding box center [891, 671] width 21 height 10
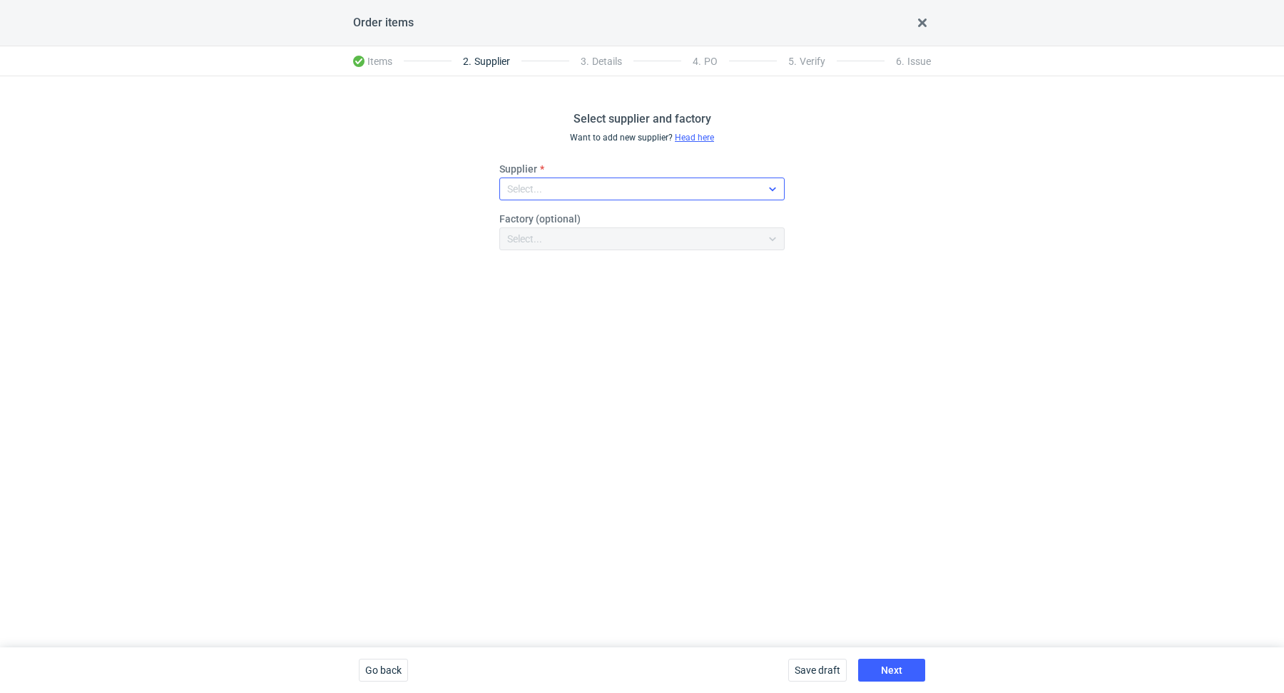
click at [542, 193] on div "Select..." at bounding box center [630, 189] width 261 height 20
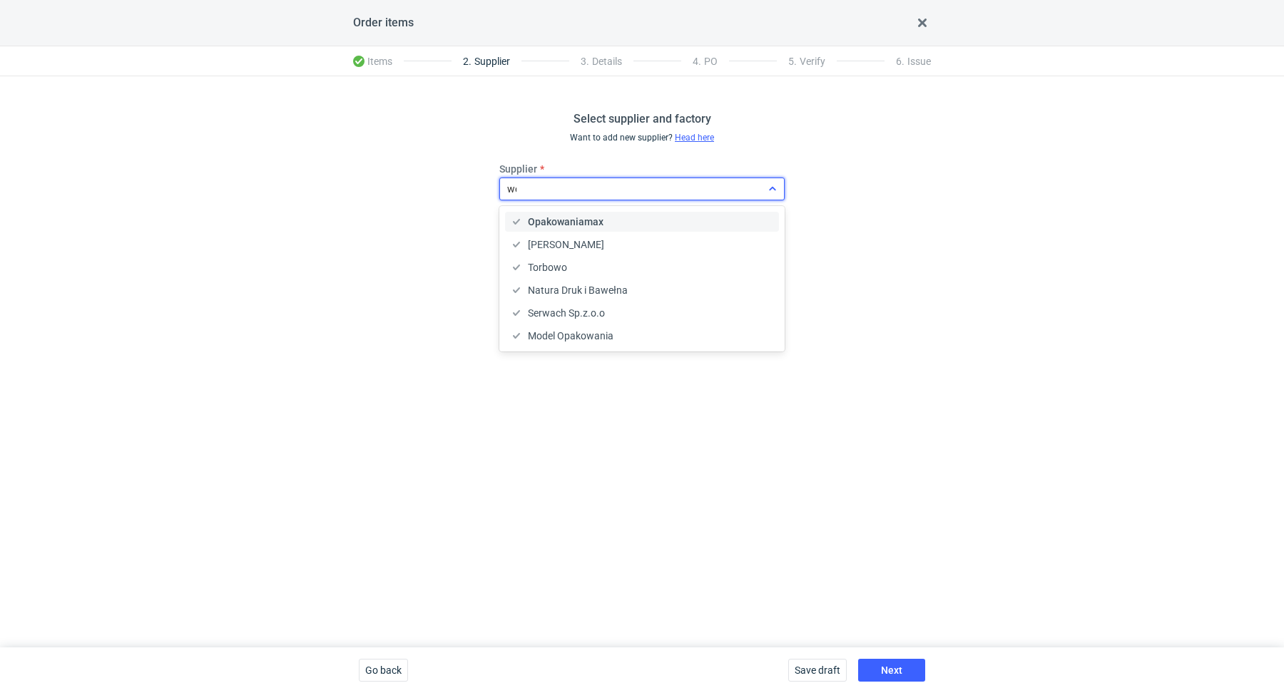
type input "wer"
click at [558, 220] on span "Werner Kenkel" at bounding box center [566, 222] width 76 height 14
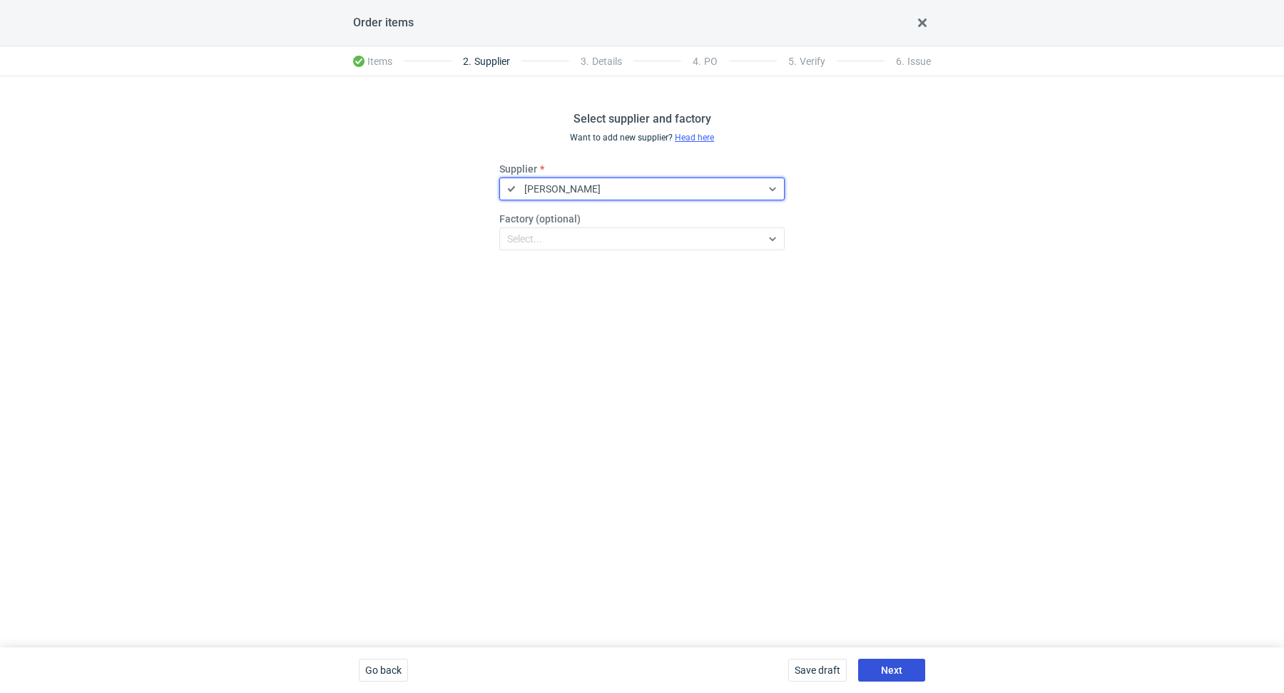
click at [911, 669] on button "Next" at bounding box center [891, 670] width 67 height 23
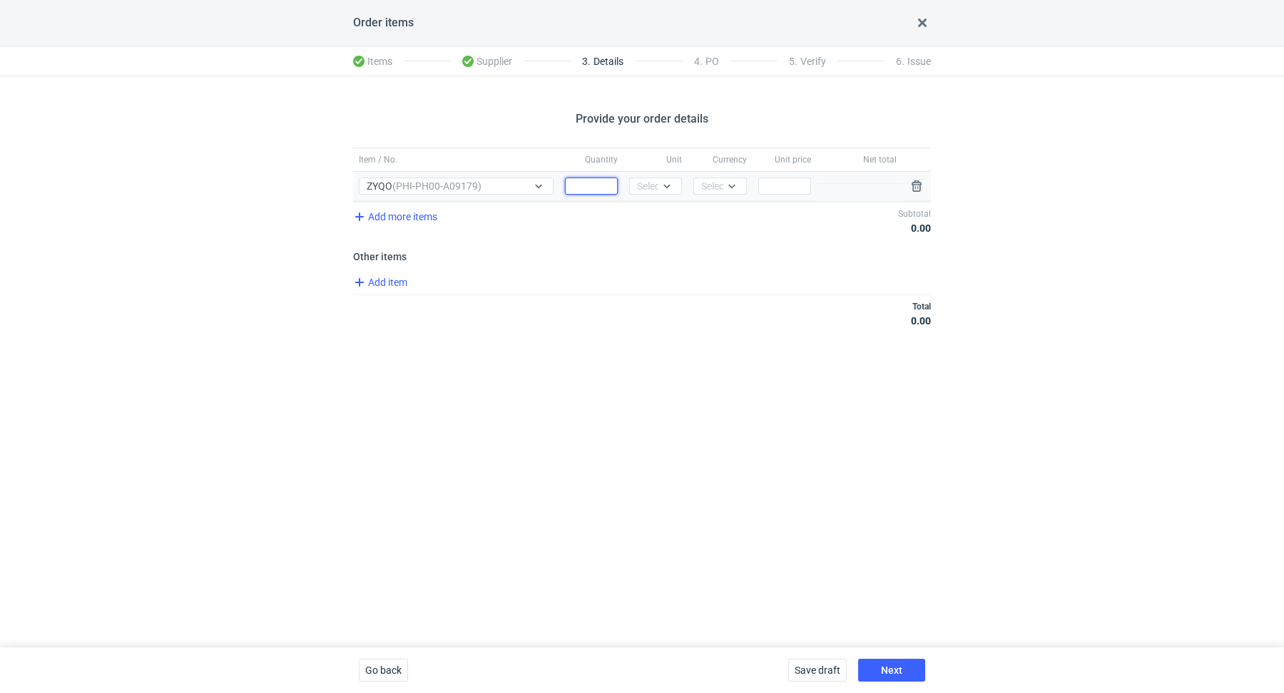
click at [589, 183] on input "Quantity" at bounding box center [591, 186] width 53 height 17
paste input "15000"
type input "15000"
click at [657, 187] on div "Select..." at bounding box center [654, 186] width 35 height 14
click at [675, 214] on div "pcs" at bounding box center [655, 215] width 41 height 20
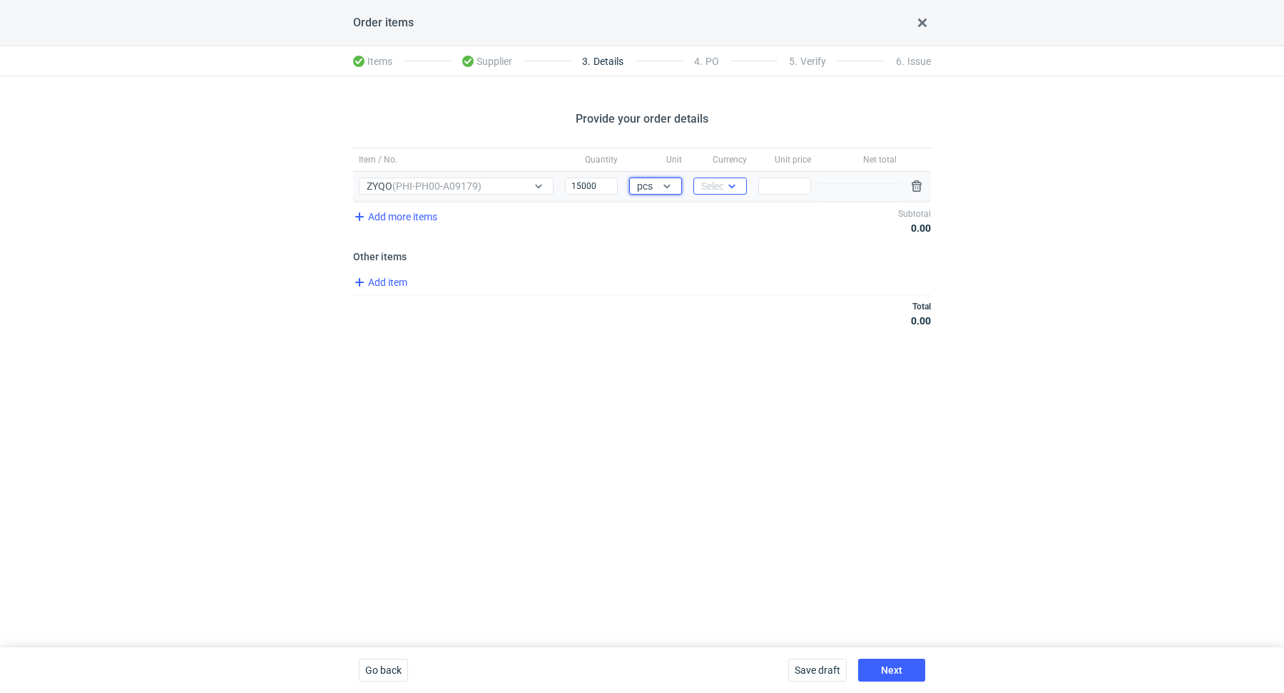
click at [704, 186] on div "Select..." at bounding box center [718, 186] width 35 height 14
click at [723, 220] on span "PLN" at bounding box center [714, 215] width 19 height 14
click at [799, 184] on input "Price" at bounding box center [784, 186] width 53 height 17
paste input "2.36"
type input "2.36"
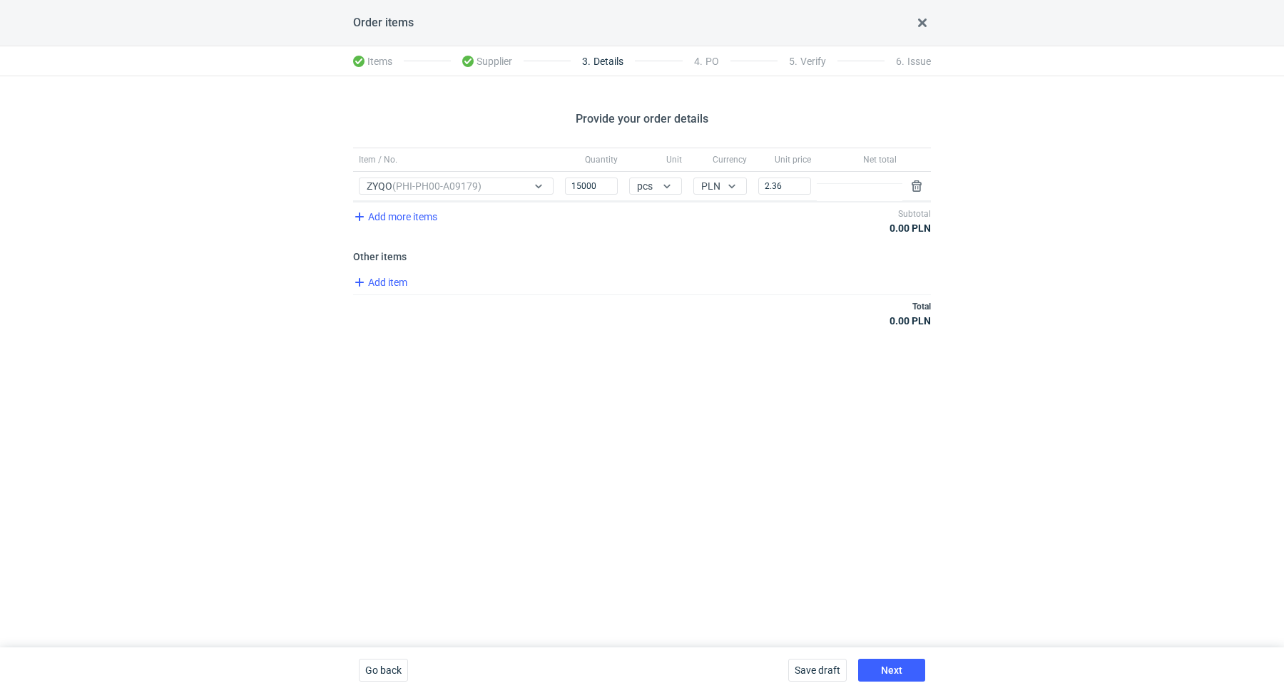
click at [715, 295] on div "Total 0.00 PLN" at bounding box center [642, 314] width 578 height 38
click at [404, 278] on span "Add item" at bounding box center [380, 282] width 58 height 17
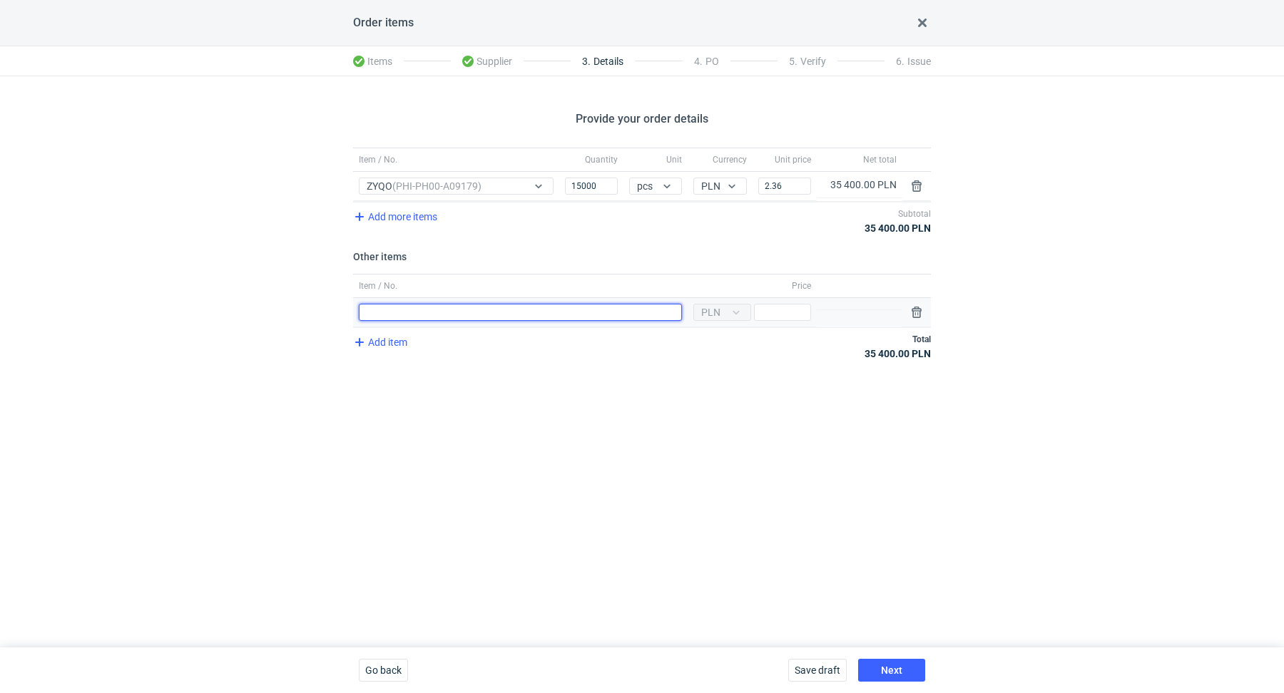
click at [393, 316] on input "Item / No." at bounding box center [520, 312] width 323 height 17
type input "Wykrojnik"
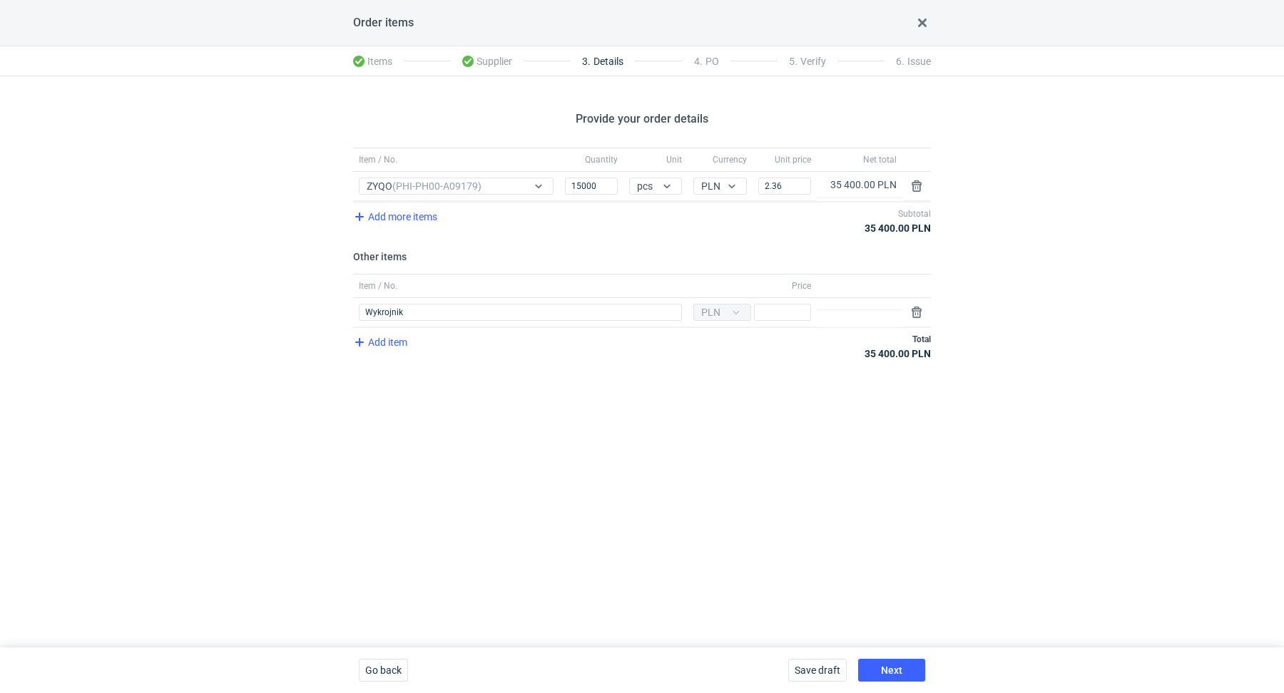
click at [411, 350] on div "Add item Total 35 400.00 PLN" at bounding box center [642, 346] width 578 height 38
click at [405, 344] on span "Add item" at bounding box center [380, 342] width 58 height 17
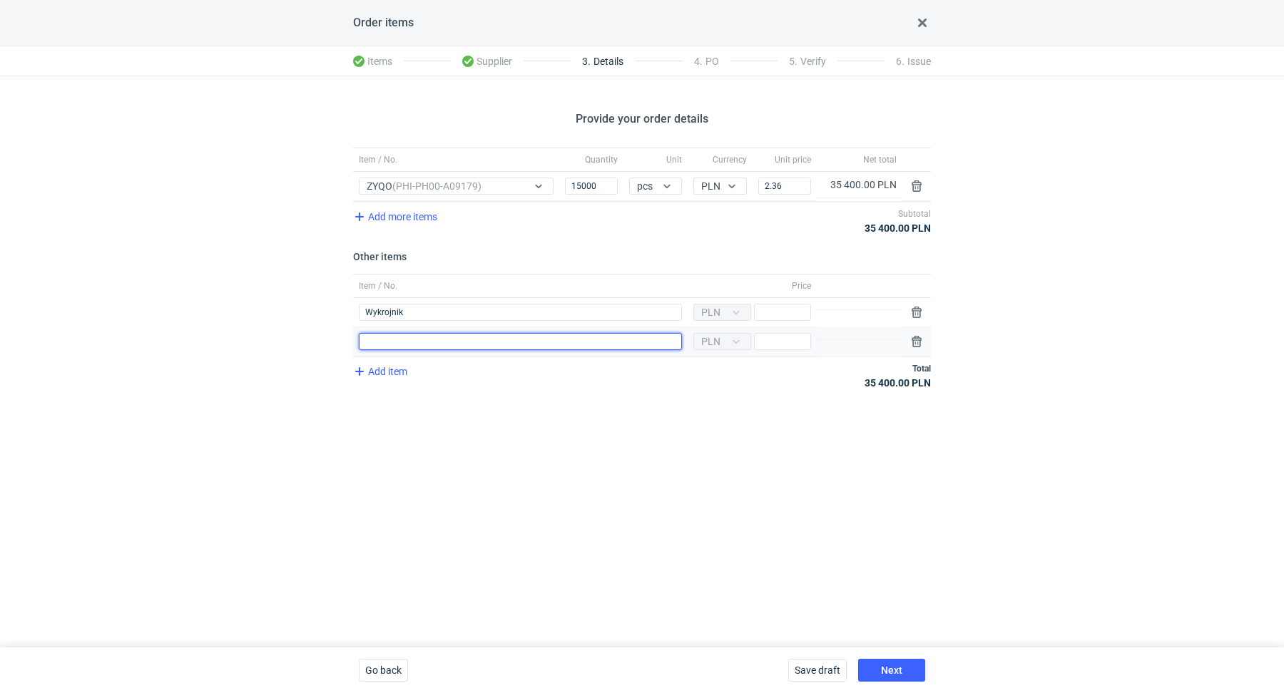
click at [417, 345] on input "Item / No." at bounding box center [520, 341] width 323 height 17
type input "Klisza"
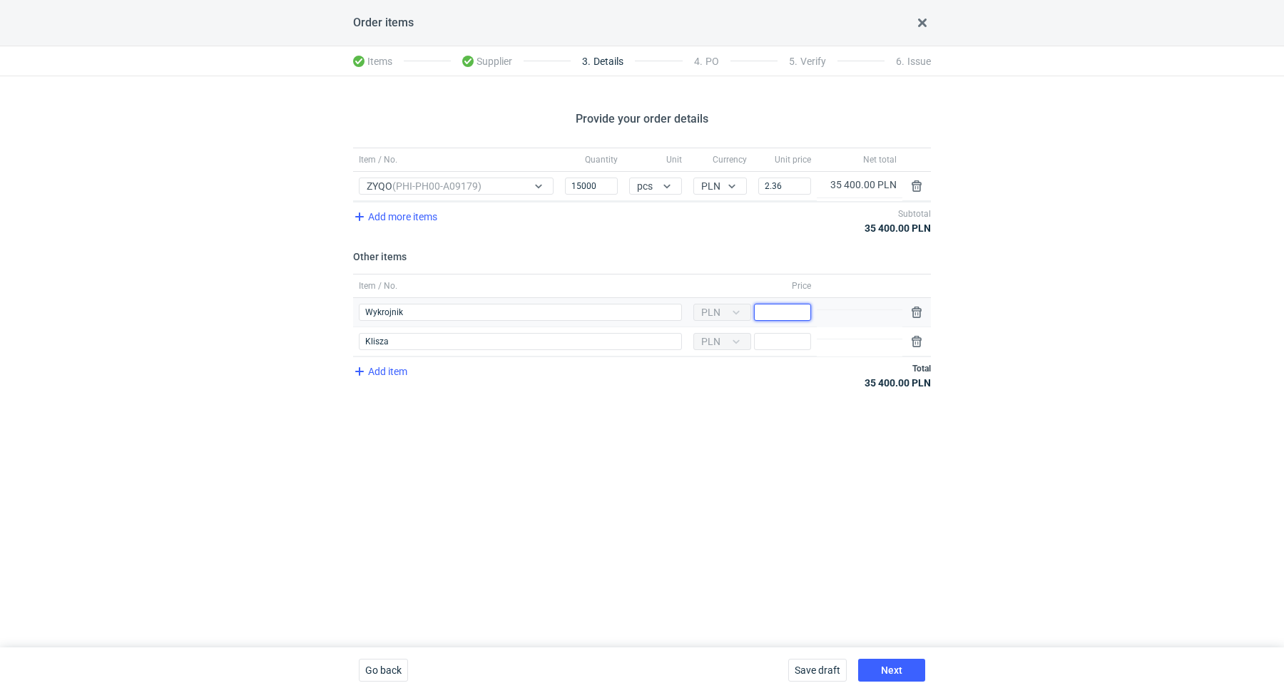
click at [793, 304] on input "Price" at bounding box center [782, 312] width 57 height 17
paste input "1400"
type input "1400"
click at [693, 427] on div "Provide your order details Item / No. Quantity Unit Currency Unit price Net tot…" at bounding box center [642, 361] width 1284 height 571
click at [793, 342] on input "Price" at bounding box center [782, 341] width 57 height 17
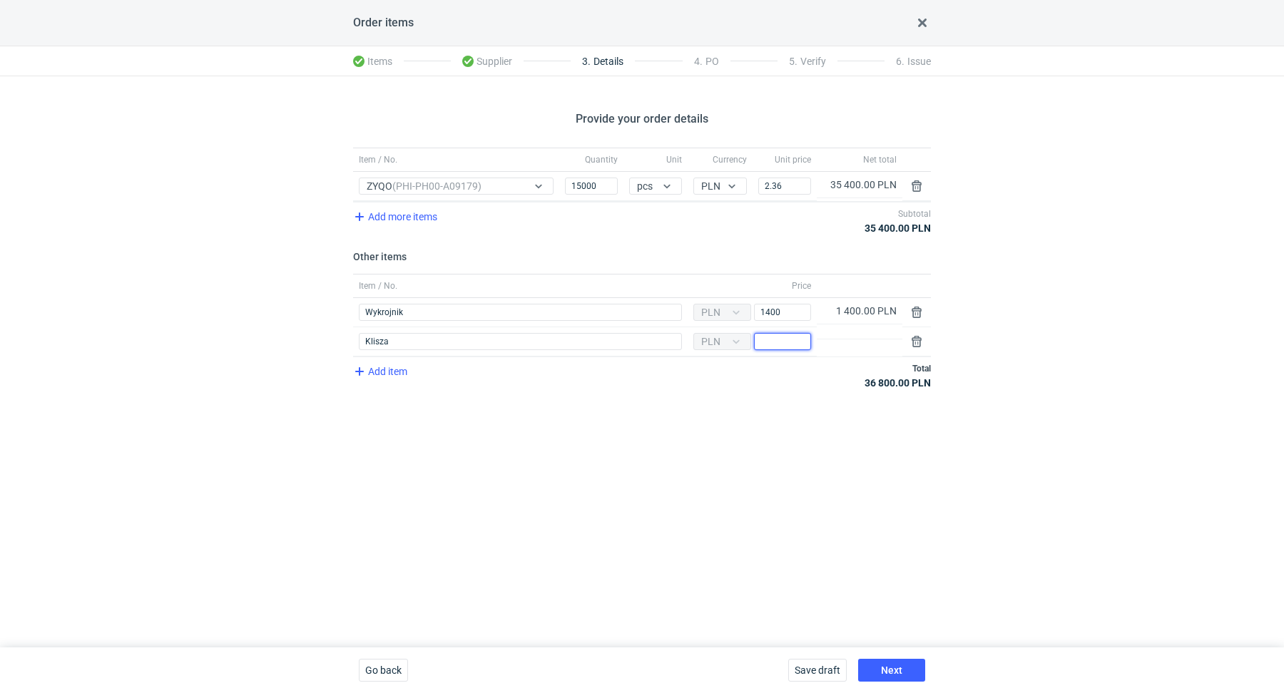
paste input "1500"
type input "1500"
click at [663, 469] on div "Provide your order details Item / No. Quantity Unit Currency Unit price Net tot…" at bounding box center [642, 361] width 1284 height 571
click at [910, 671] on button "Next" at bounding box center [891, 670] width 67 height 23
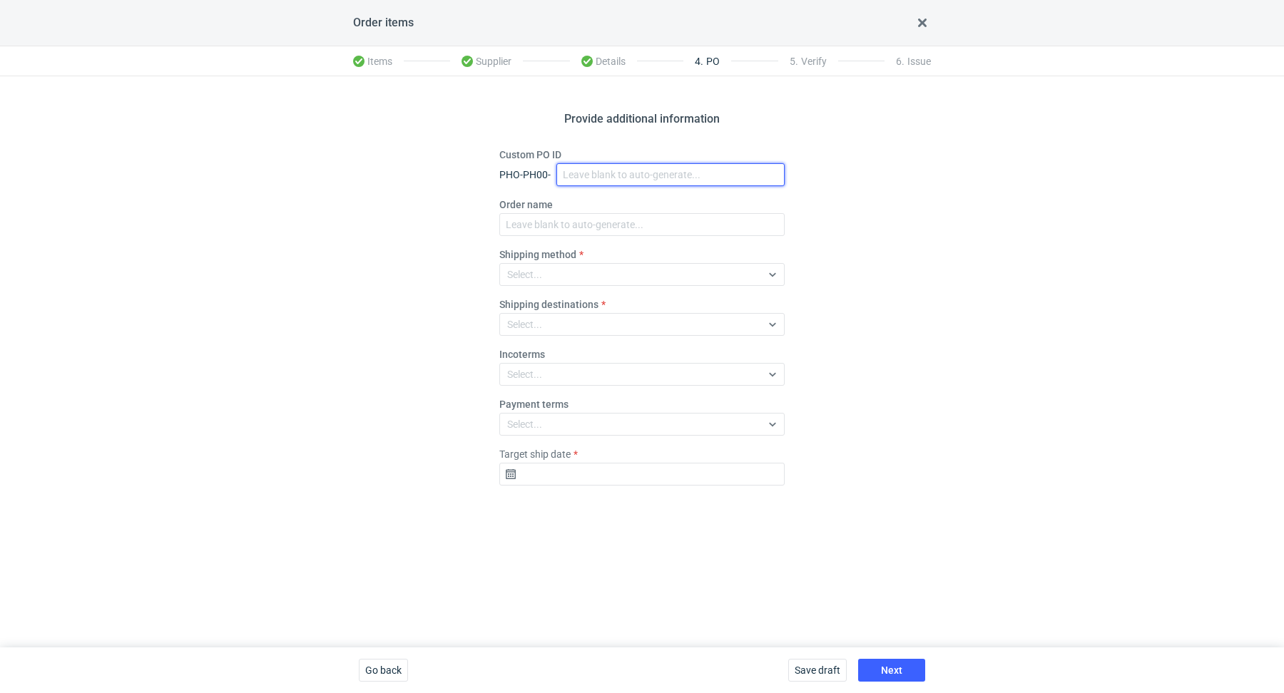
click at [648, 174] on input "Custom PO ID" at bounding box center [670, 174] width 228 height 23
paste input "R354455382"
paste input "ZYQO"
drag, startPoint x: 679, startPoint y: 170, endPoint x: 560, endPoint y: 148, distance: 121.2
click at [560, 148] on div "Custom PO ID PHO-PH00- R354455382_ZYQO" at bounding box center [641, 167] width 285 height 39
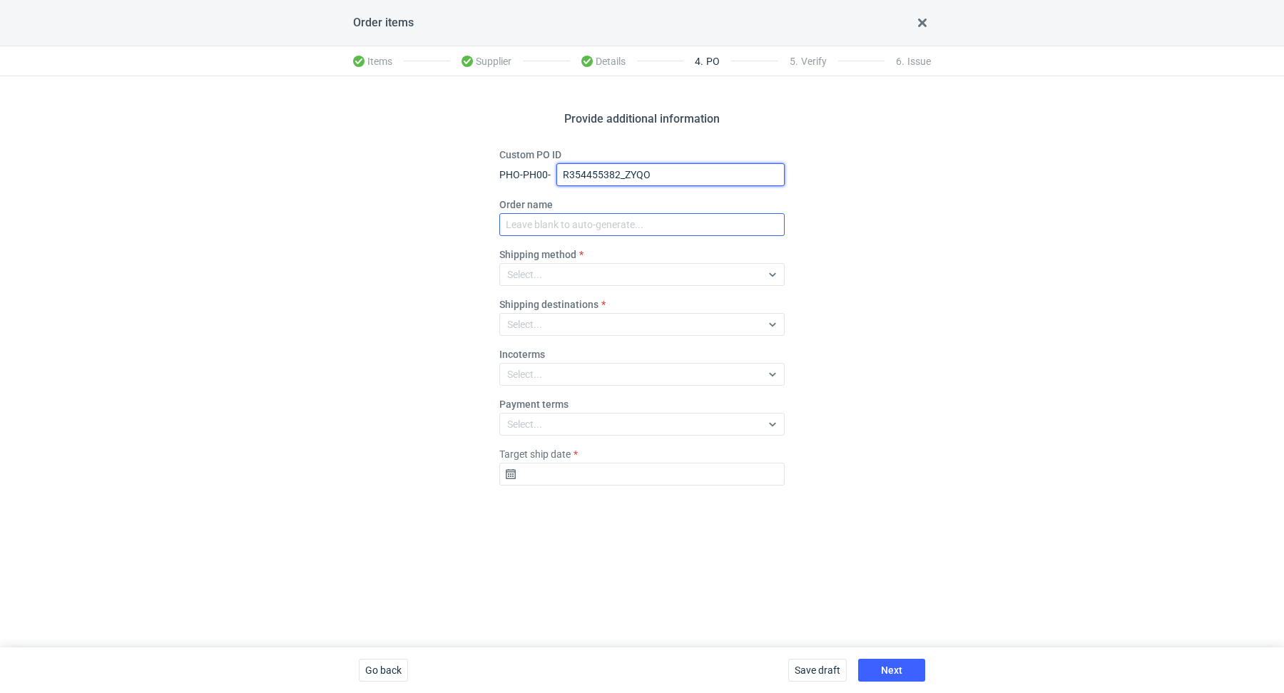
type input "R354455382_ZYQO"
click at [611, 229] on input "Order name" at bounding box center [641, 224] width 285 height 23
paste input "R354455382_ZYQO"
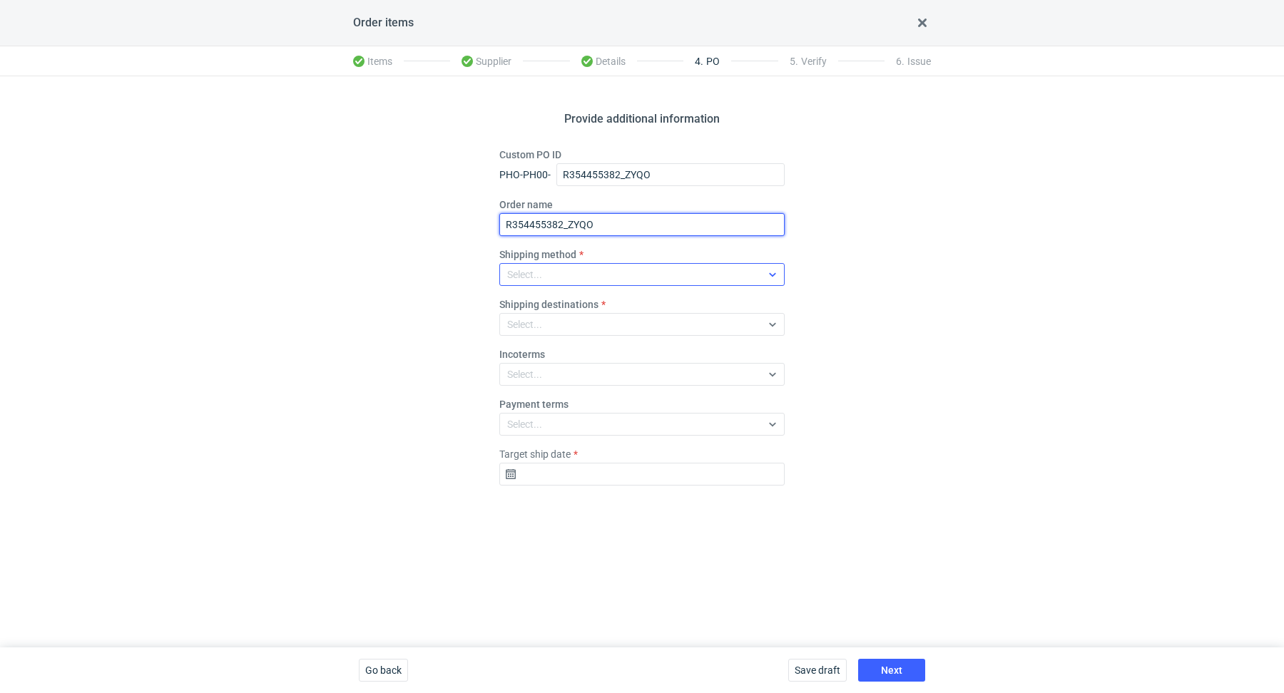
type input "R354455382_ZYQO"
click at [584, 278] on div "Select..." at bounding box center [630, 275] width 261 height 20
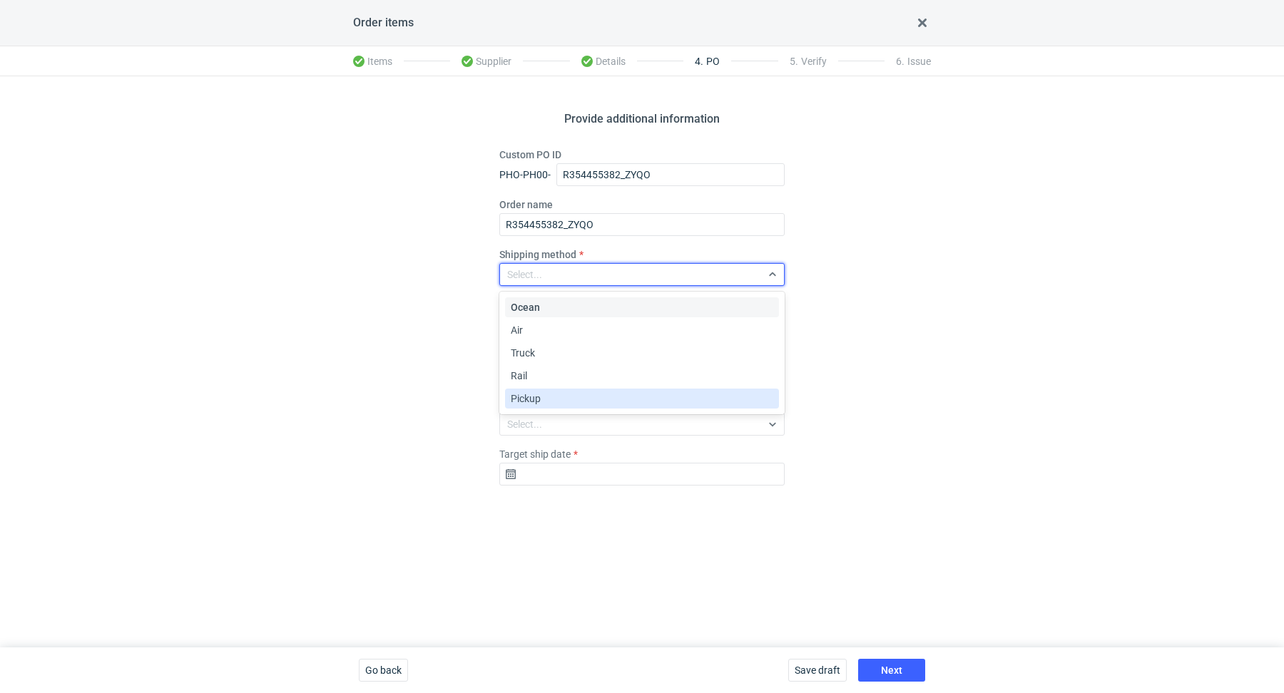
click at [569, 392] on div "Pickup" at bounding box center [642, 399] width 263 height 14
click at [655, 564] on div "Provide additional information Custom PO ID PHO-PH00- R354455382_ZYQO Order nam…" at bounding box center [642, 361] width 1284 height 571
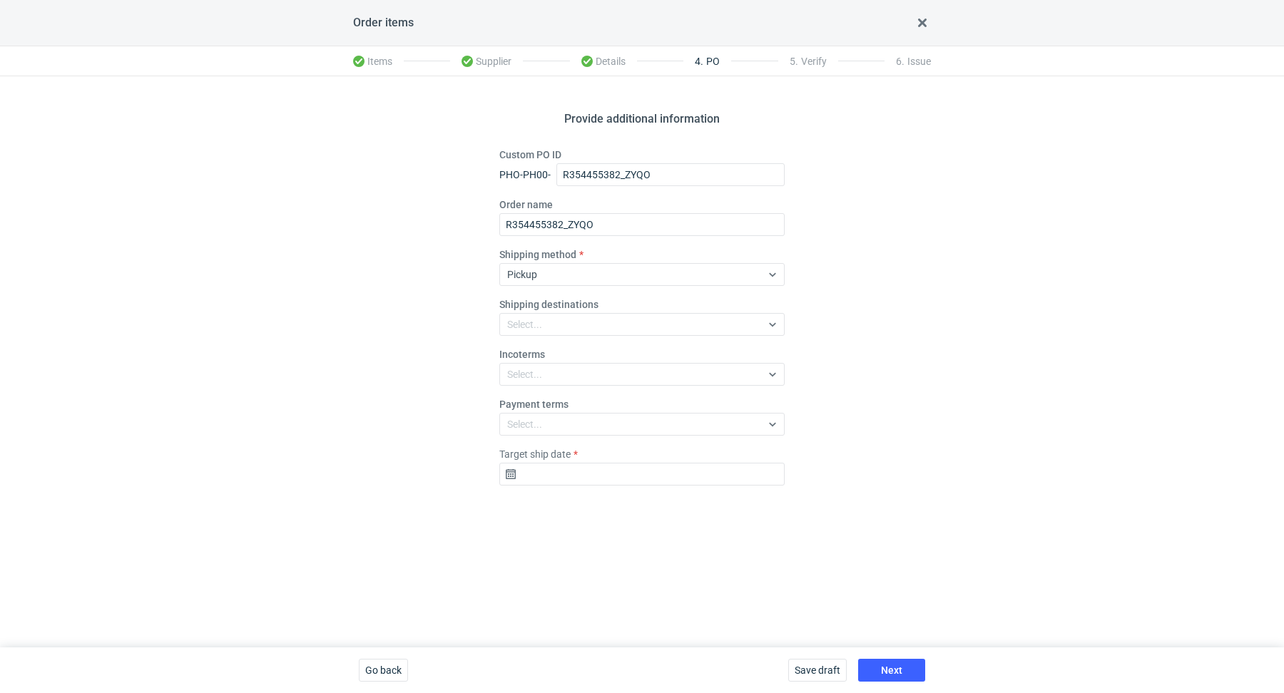
click at [602, 489] on fieldset "Custom PO ID PHO-PH00- R354455382_ZYQO Order name R354455382_ZYQO Shipping meth…" at bounding box center [641, 323] width 285 height 350
click at [609, 482] on input "Target ship date" at bounding box center [641, 474] width 285 height 23
click at [721, 269] on icon "Go forward 1 month" at bounding box center [716, 273] width 11 height 11
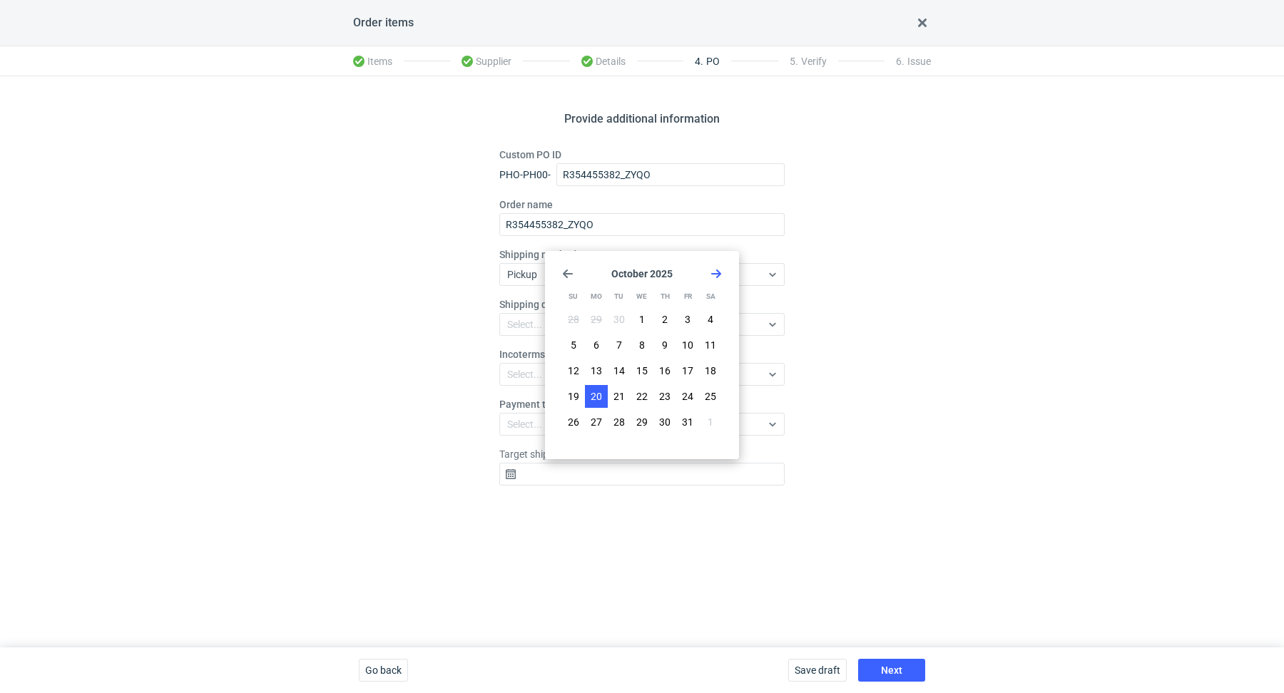
click at [591, 397] on span "20" at bounding box center [596, 397] width 11 height 14
type input "2025-10-20"
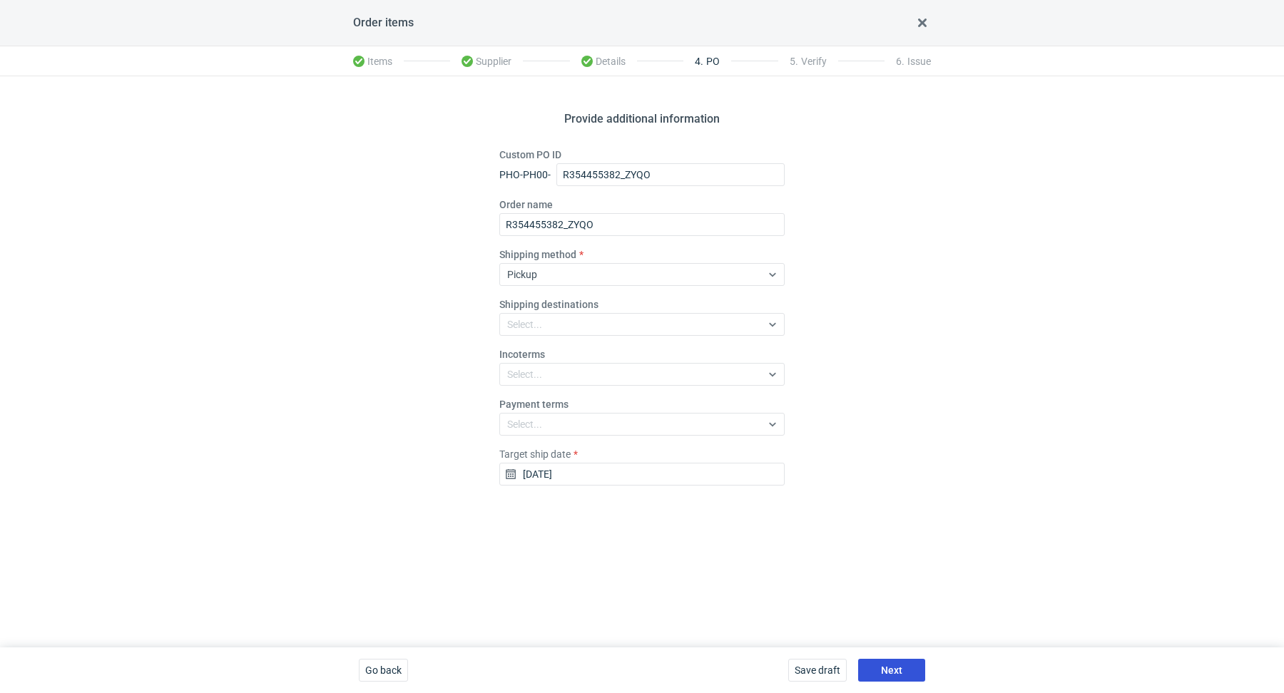
click at [890, 663] on button "Next" at bounding box center [891, 670] width 67 height 23
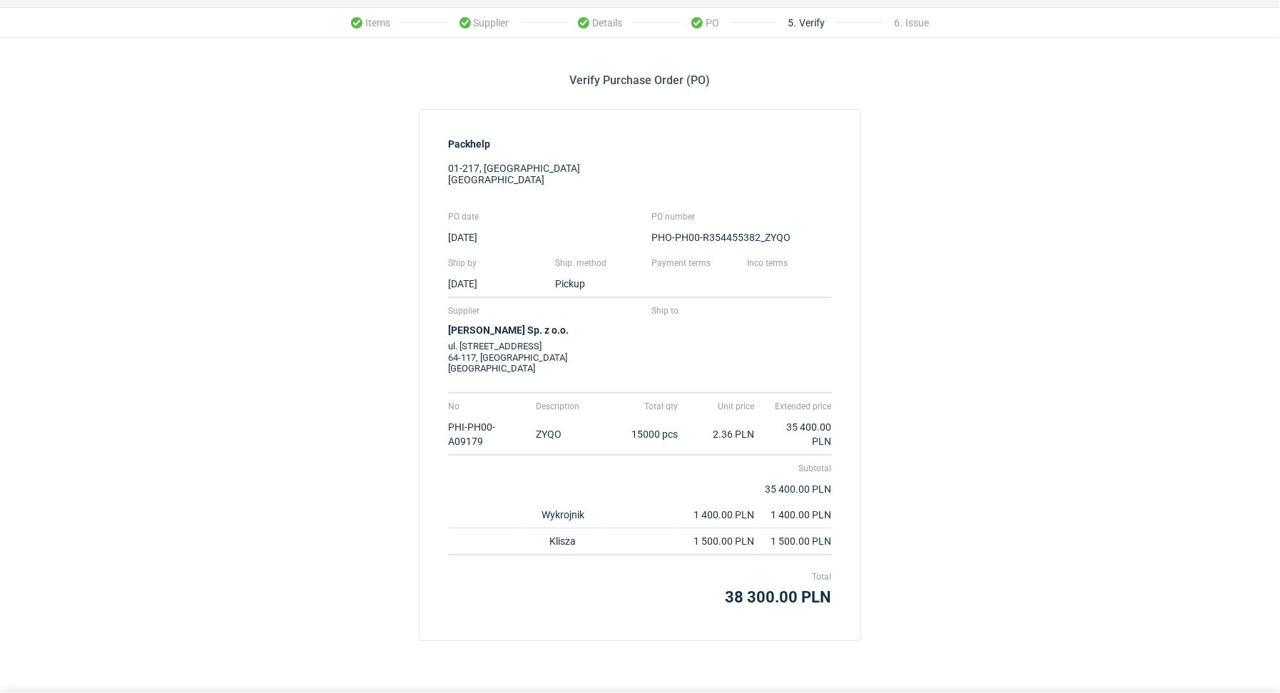
scroll to position [81, 0]
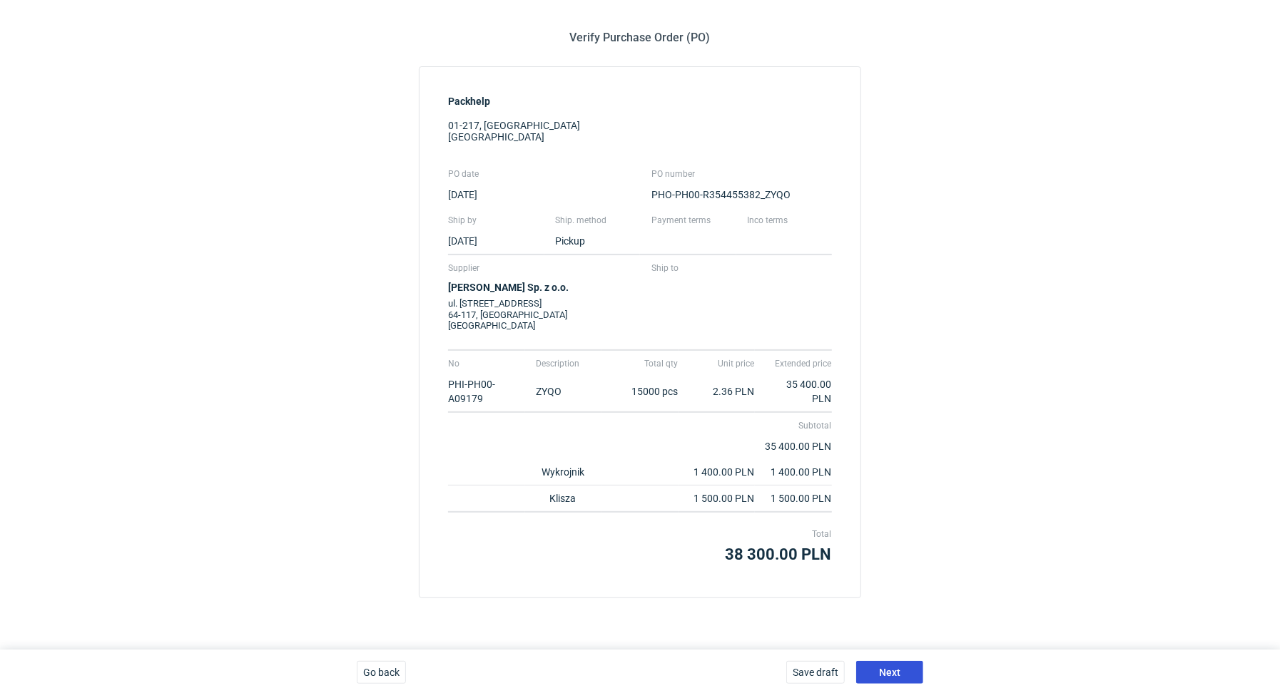
click at [887, 661] on button "Next" at bounding box center [889, 672] width 67 height 23
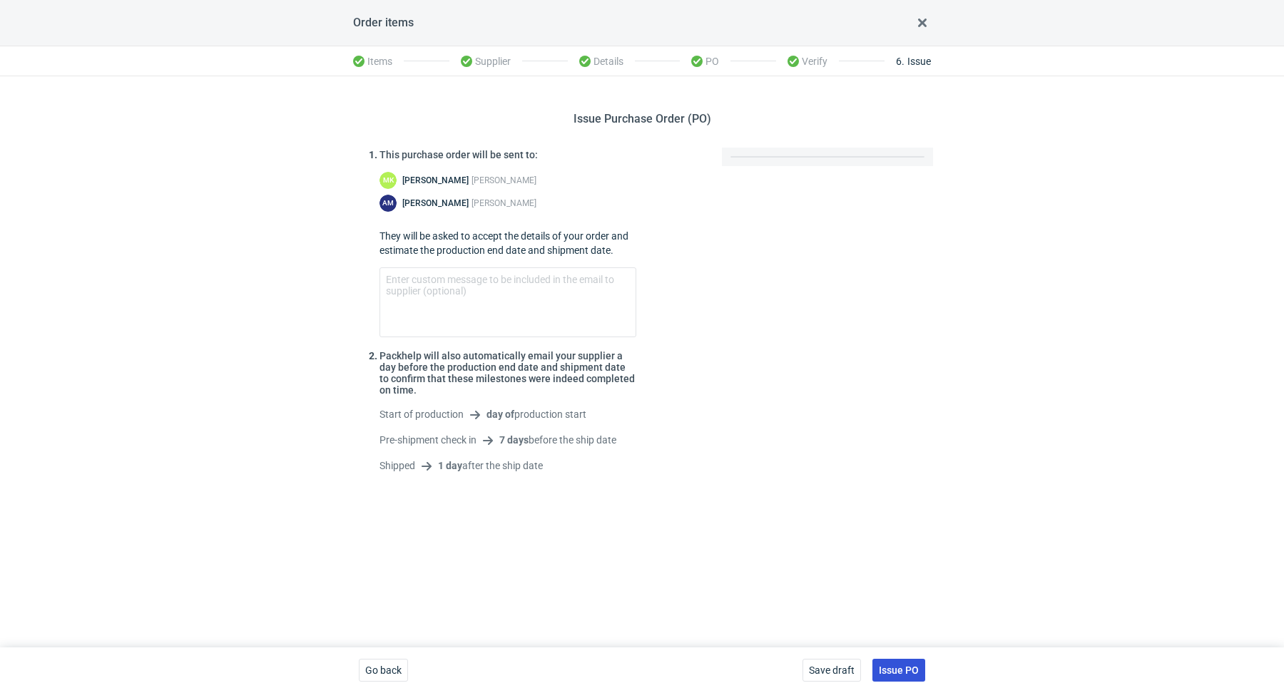
click at [905, 663] on button "Issue PO" at bounding box center [898, 670] width 53 height 23
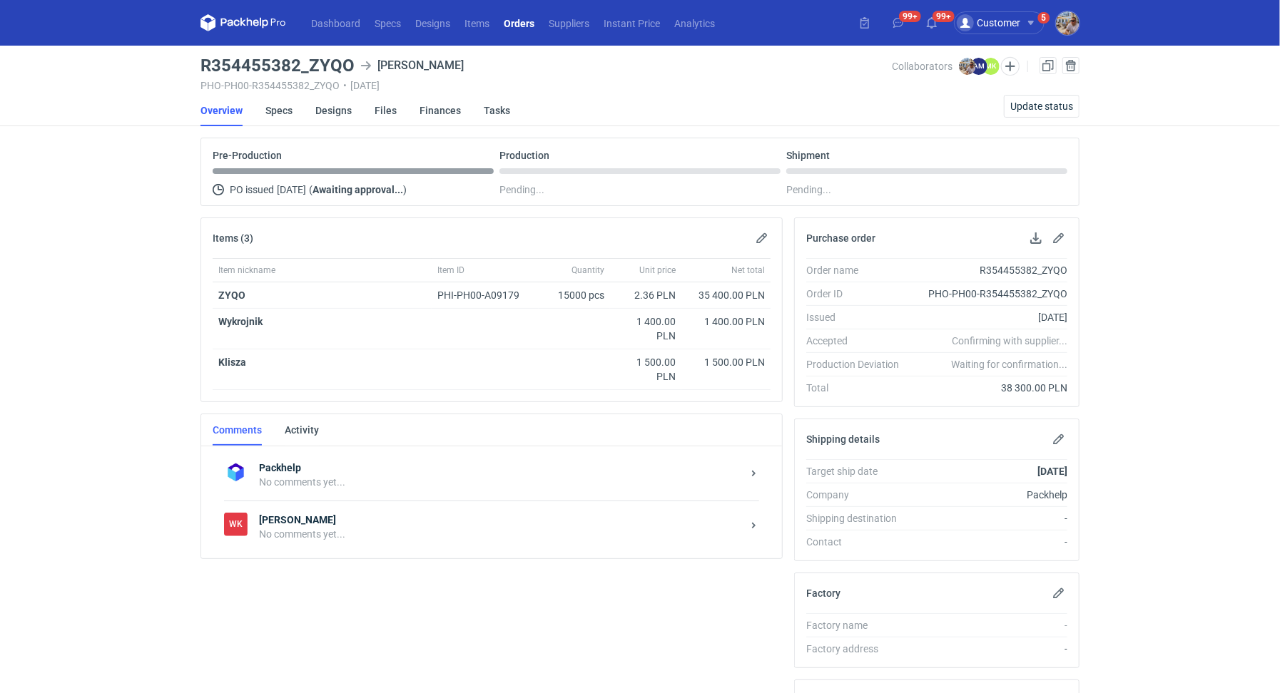
click at [351, 527] on div "No comments yet..." at bounding box center [500, 534] width 483 height 14
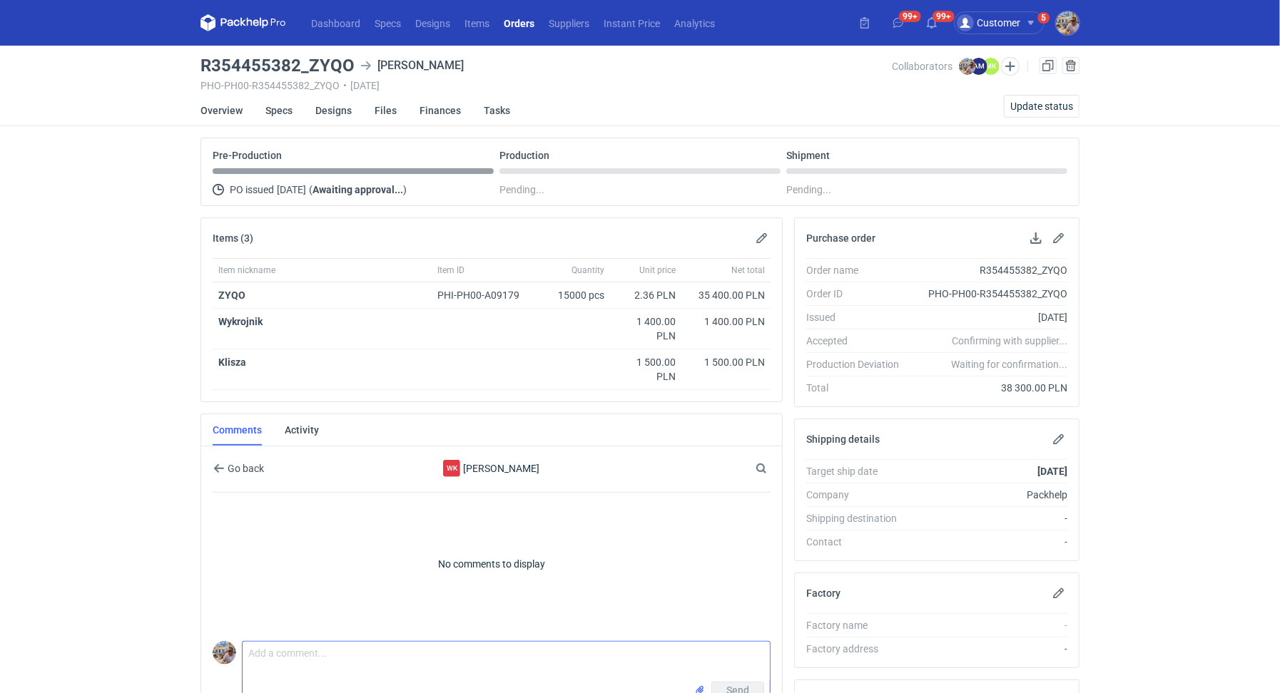
click at [305, 668] on textarea "Comment message" at bounding box center [506, 662] width 527 height 40
paste textarea "CBGY - 1"
type textarea "Pani Martyno zamówienie do wyceny CBGY - 1."
click at [743, 686] on span "Send" at bounding box center [737, 691] width 23 height 10
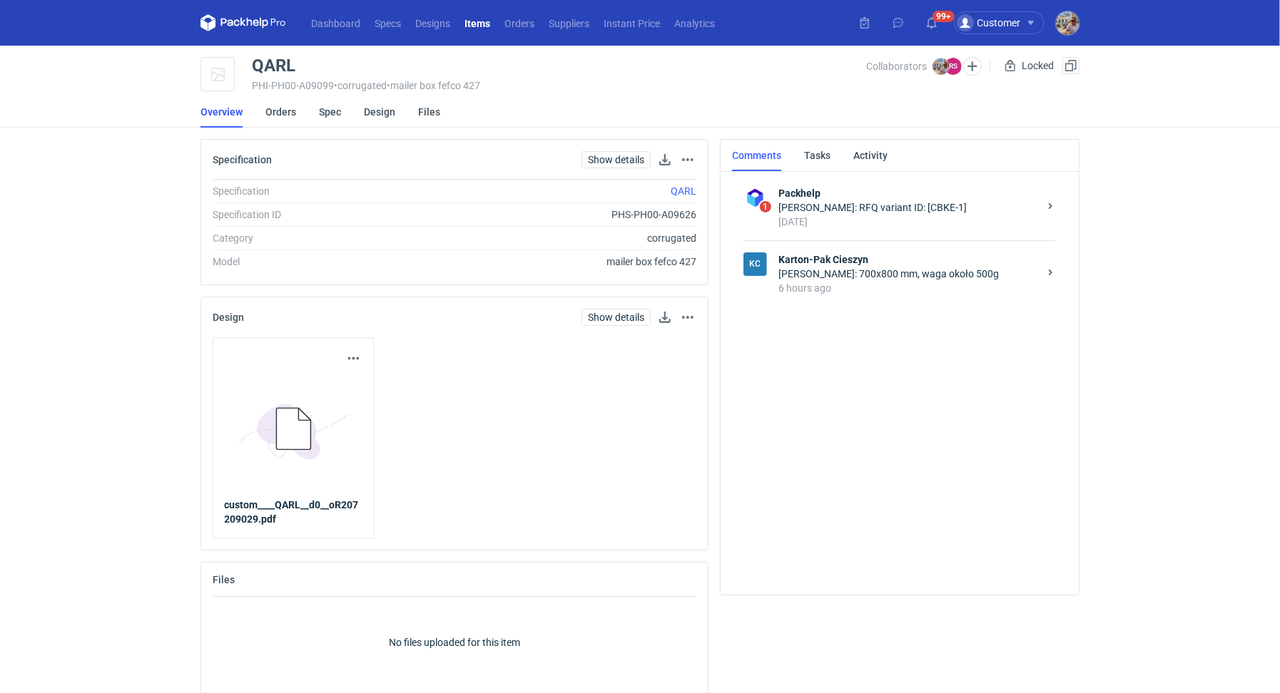
click at [852, 268] on div "Rafał Stani: 700x800 mm, waga około 500g" at bounding box center [908, 274] width 260 height 14
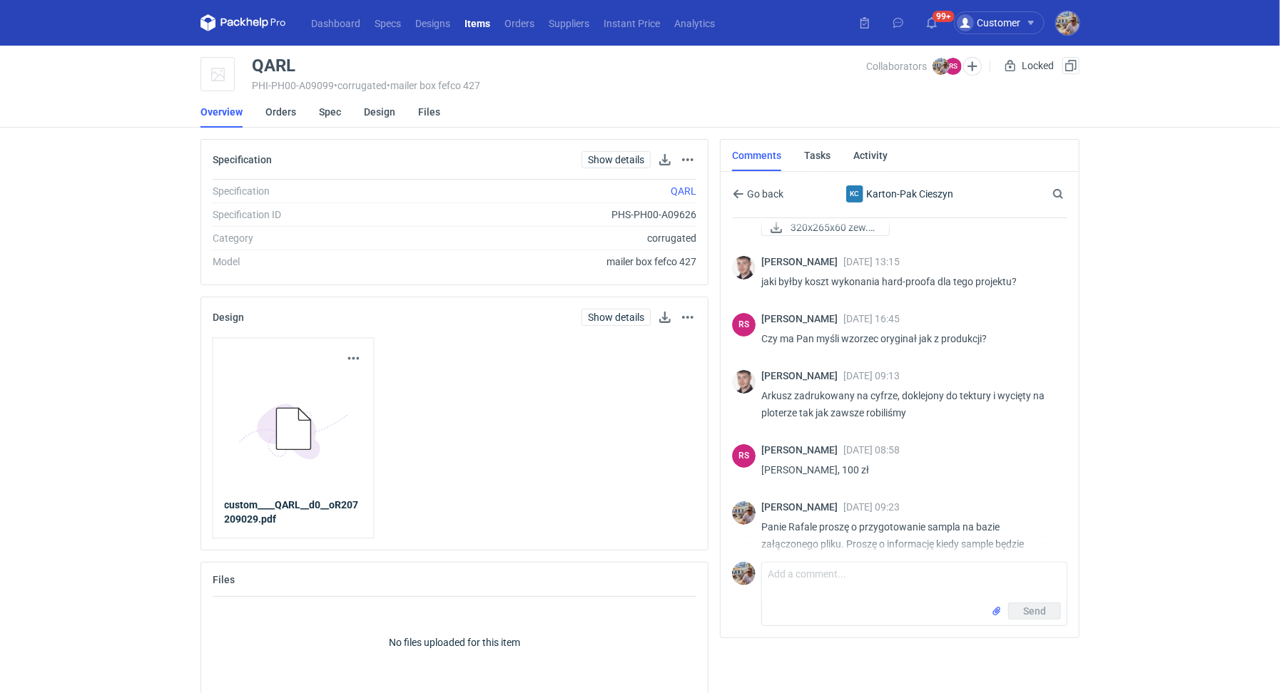
scroll to position [108, 0]
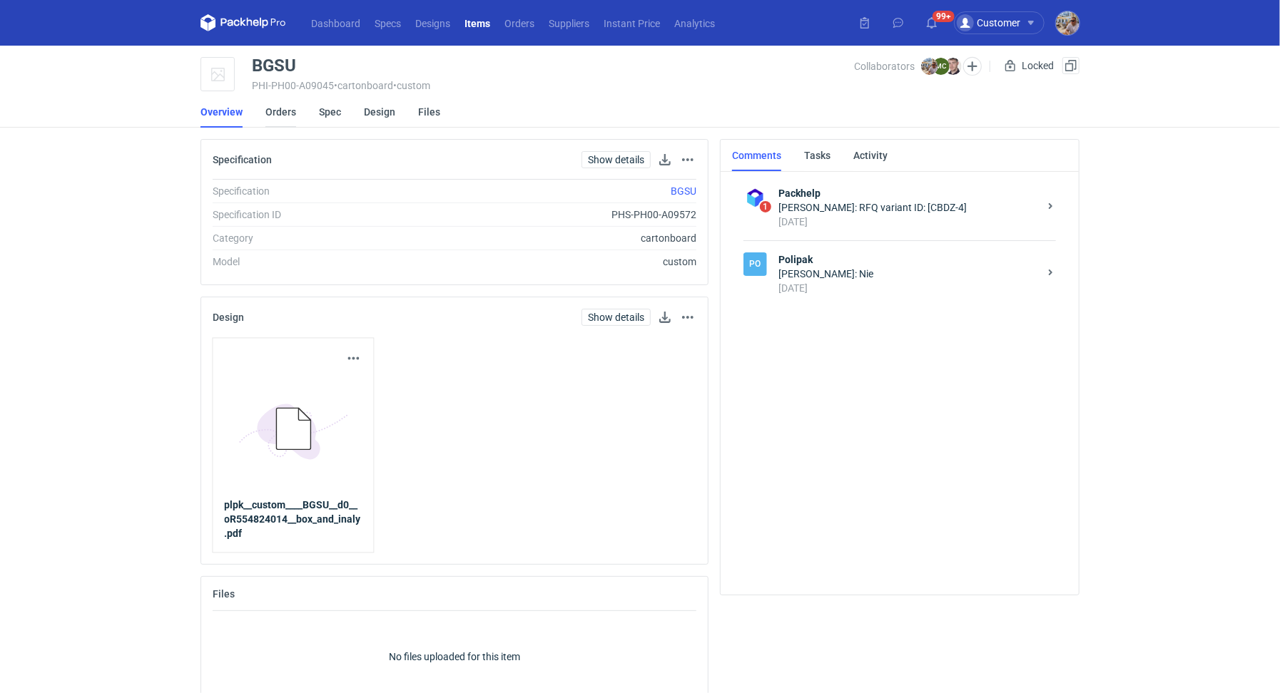
click at [273, 112] on link "Orders" at bounding box center [280, 111] width 31 height 31
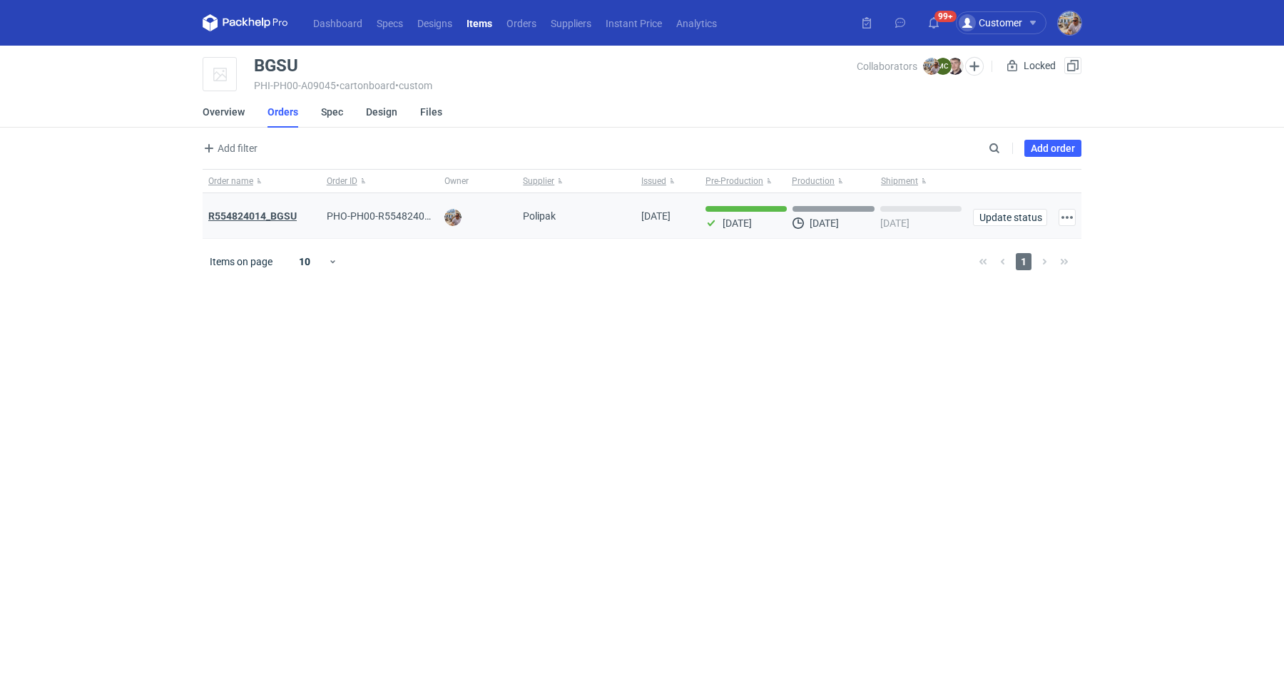
click at [268, 215] on strong "R554824014_BGSU" at bounding box center [252, 215] width 88 height 11
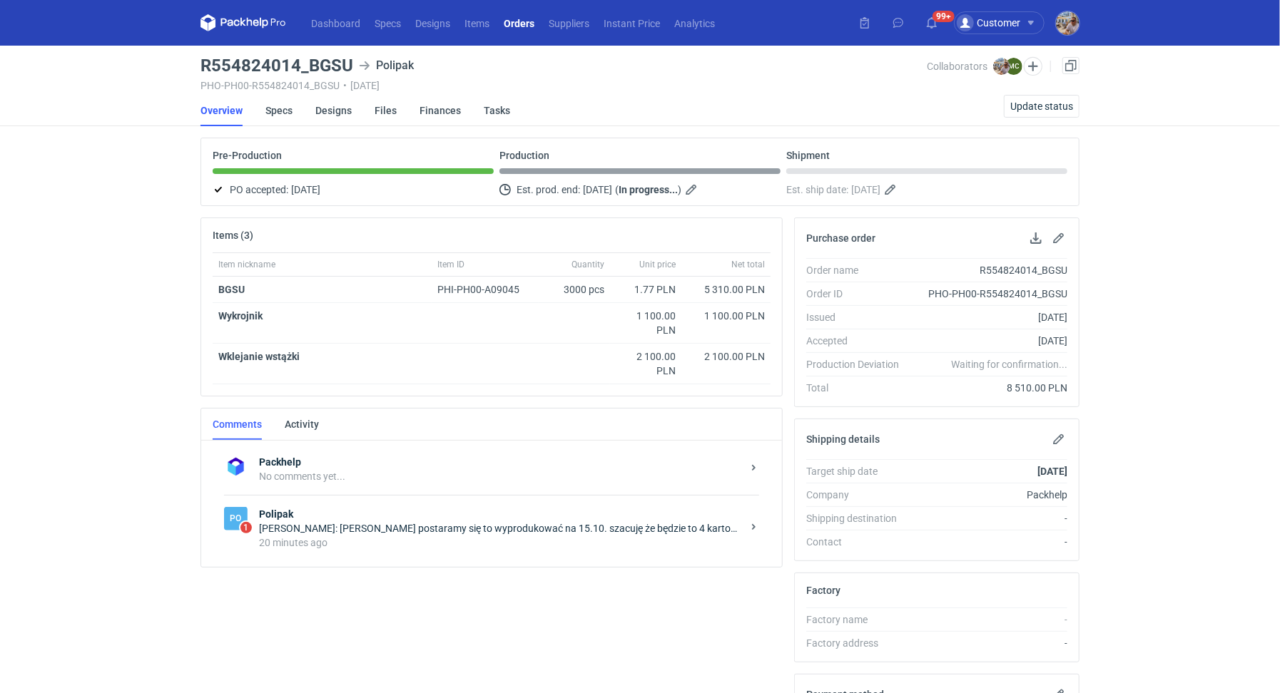
click at [327, 527] on div "[PERSON_NAME]: [PERSON_NAME] postaramy się to wyprodukować na 15.10. szacuję że…" at bounding box center [500, 528] width 483 height 14
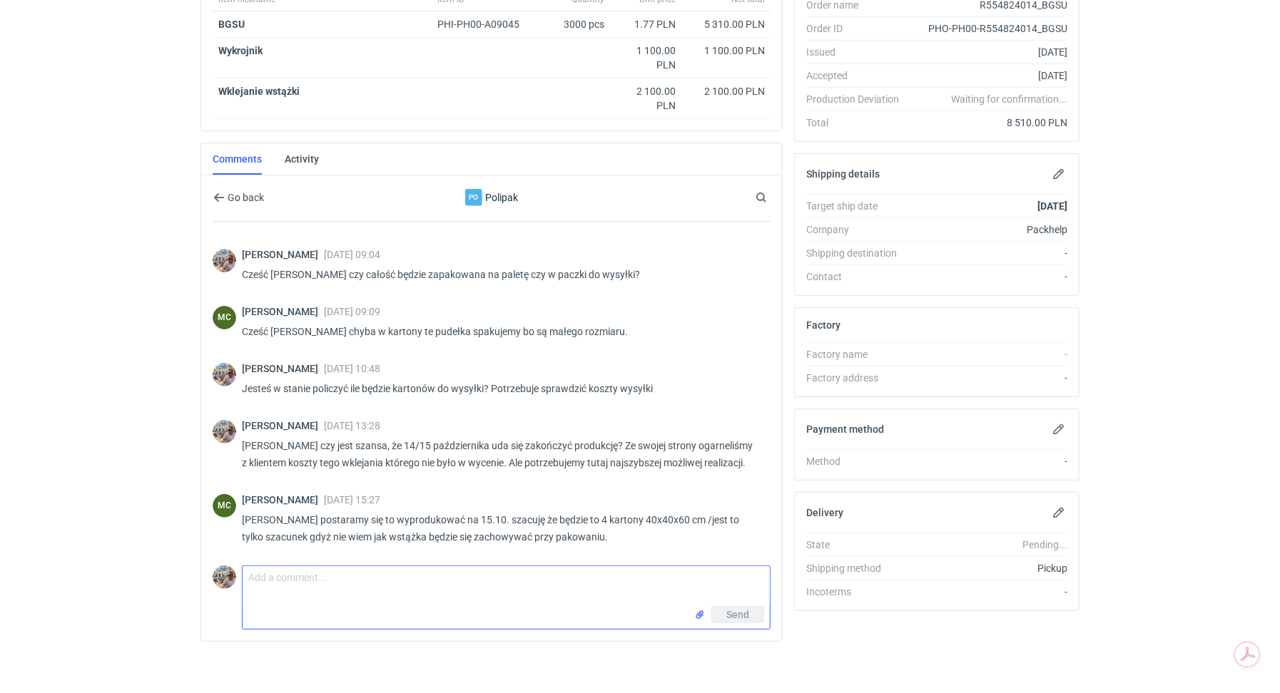
scroll to position [287, 0]
click at [405, 571] on textarea "Comment message" at bounding box center [506, 586] width 527 height 40
type textarea "[PERSON_NAME]. Możesz Mi jeszcze podać przybliżoną wagę takiego kartonu?"
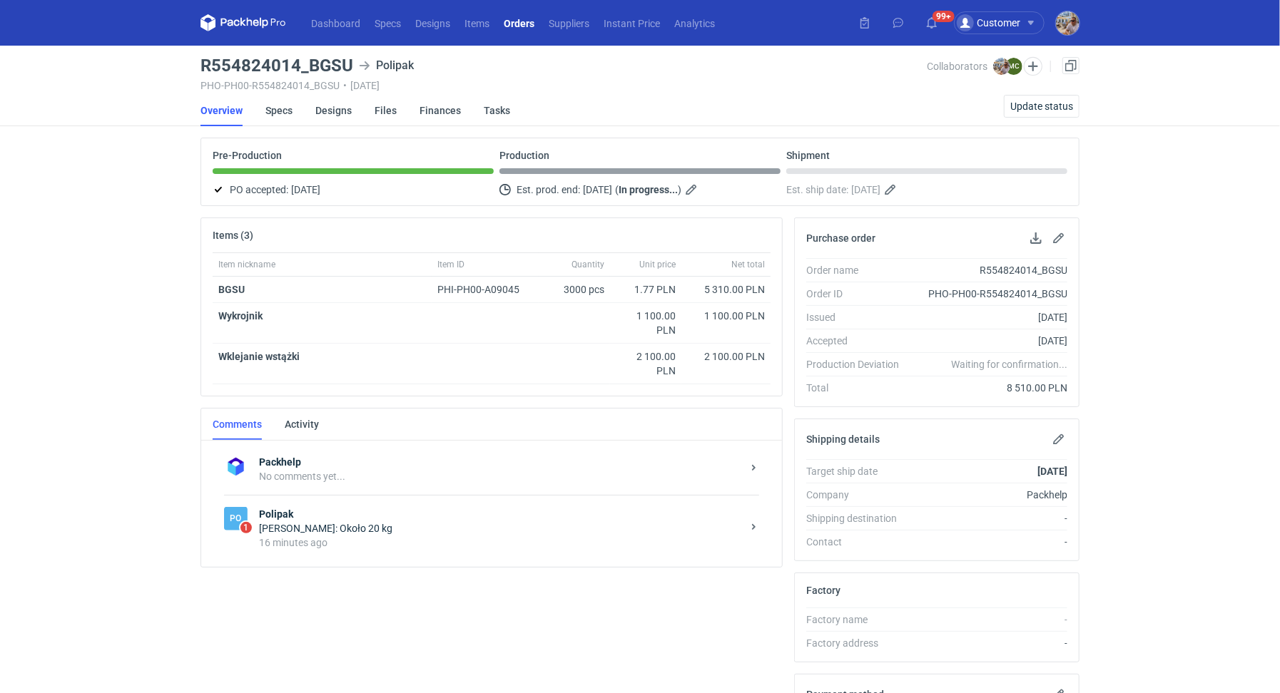
click at [483, 545] on div "16 minutes ago" at bounding box center [500, 543] width 483 height 14
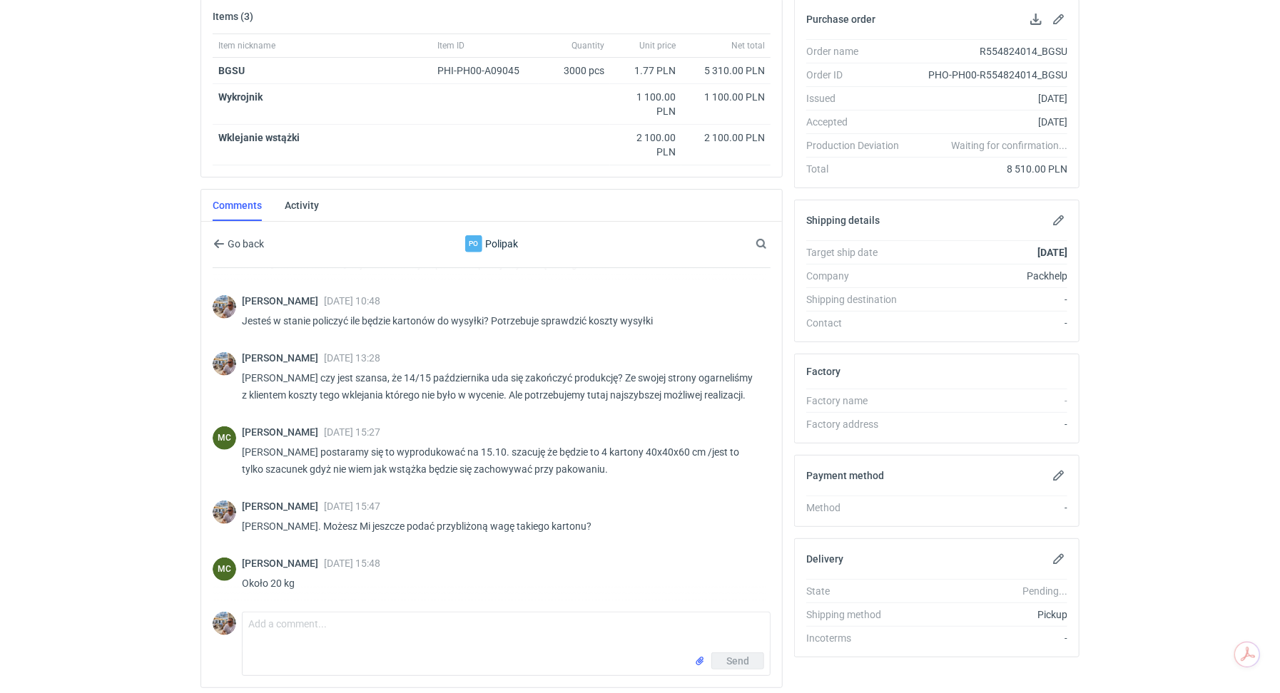
scroll to position [265, 0]
